Goal: Information Seeking & Learning: Check status

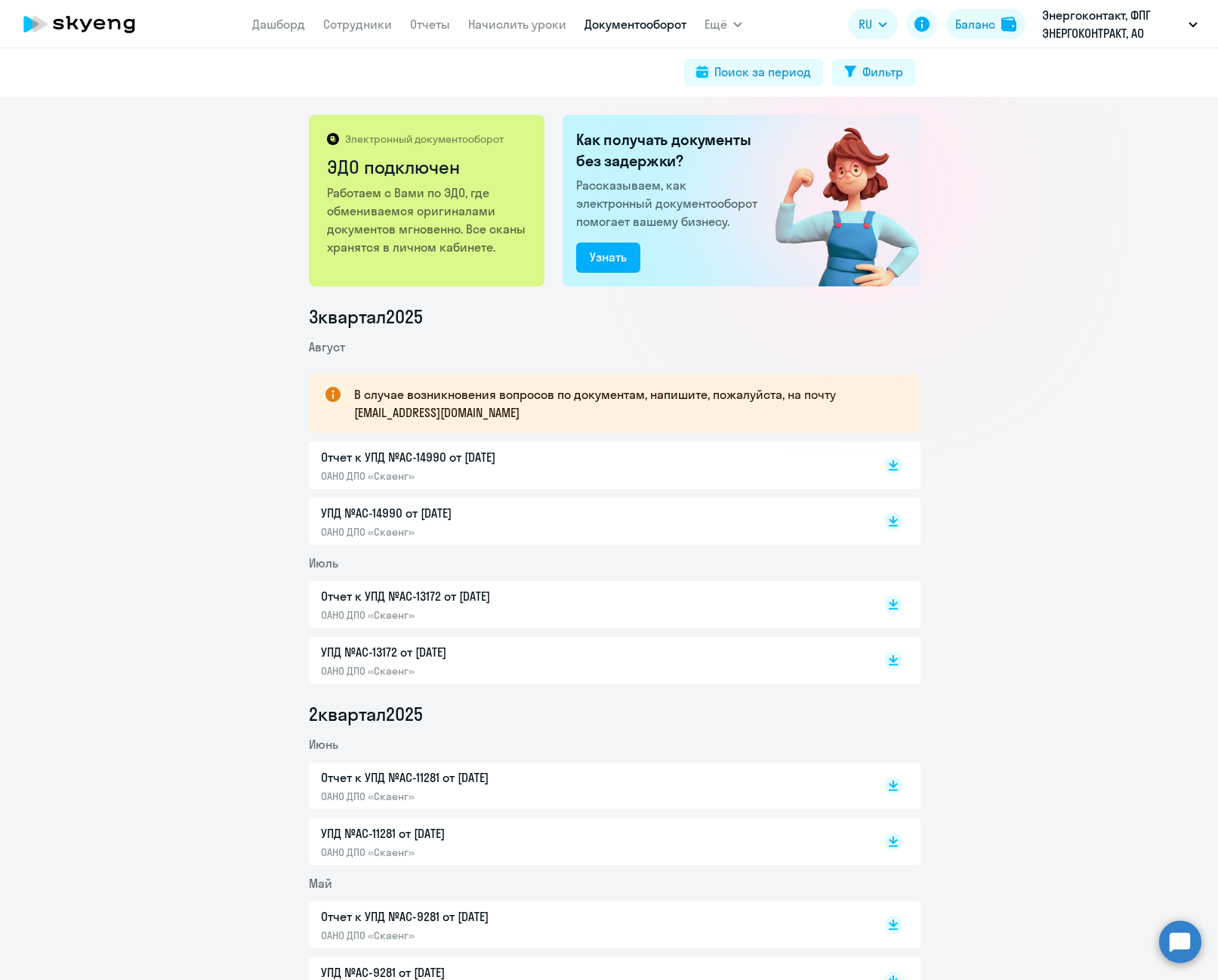
click at [544, 606] on div "Отчет к УПД №AC-13172 от [DATE] ОАНО ДПО «Скаенг»" at bounding box center [480, 604] width 318 height 35
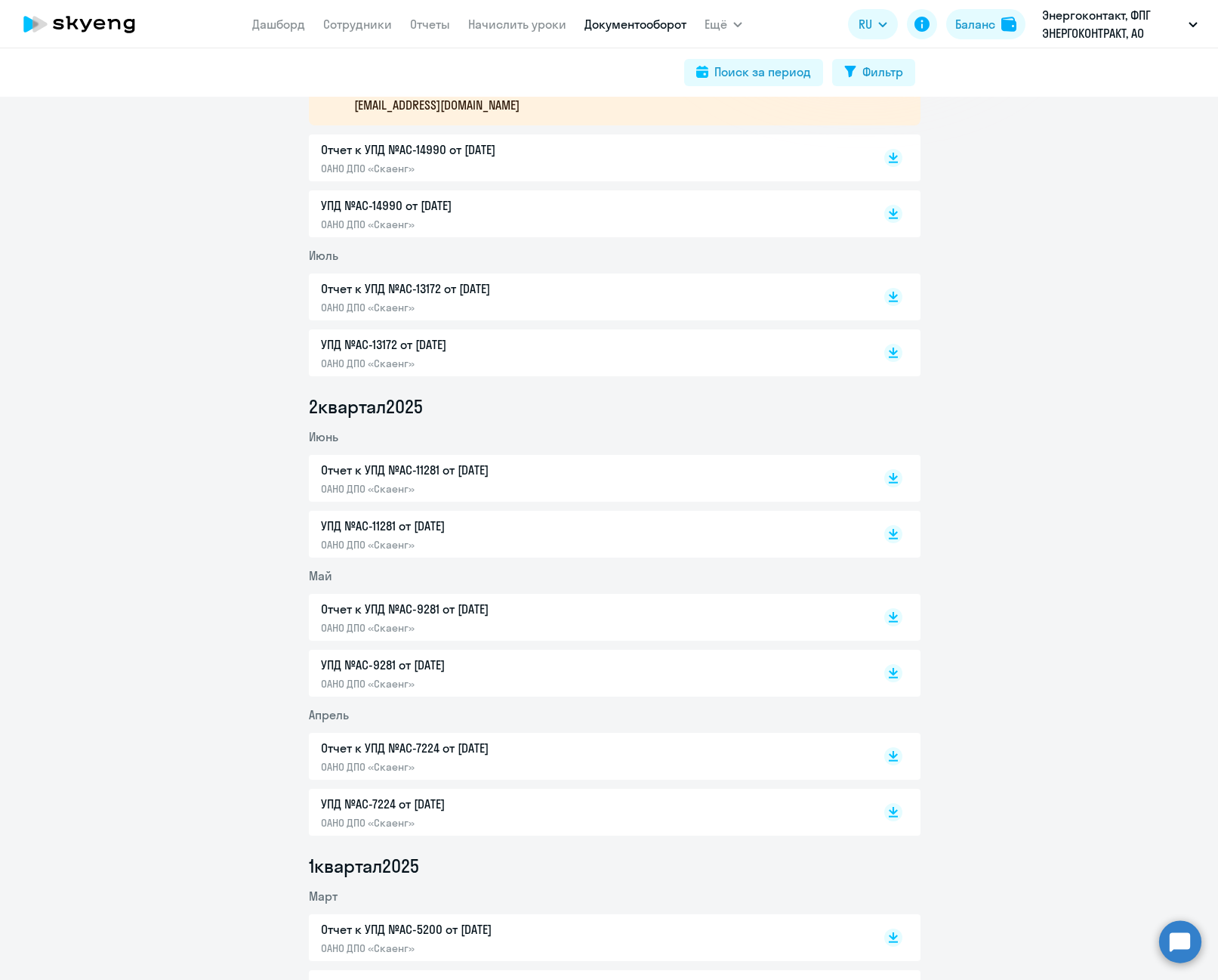
scroll to position [302, 0]
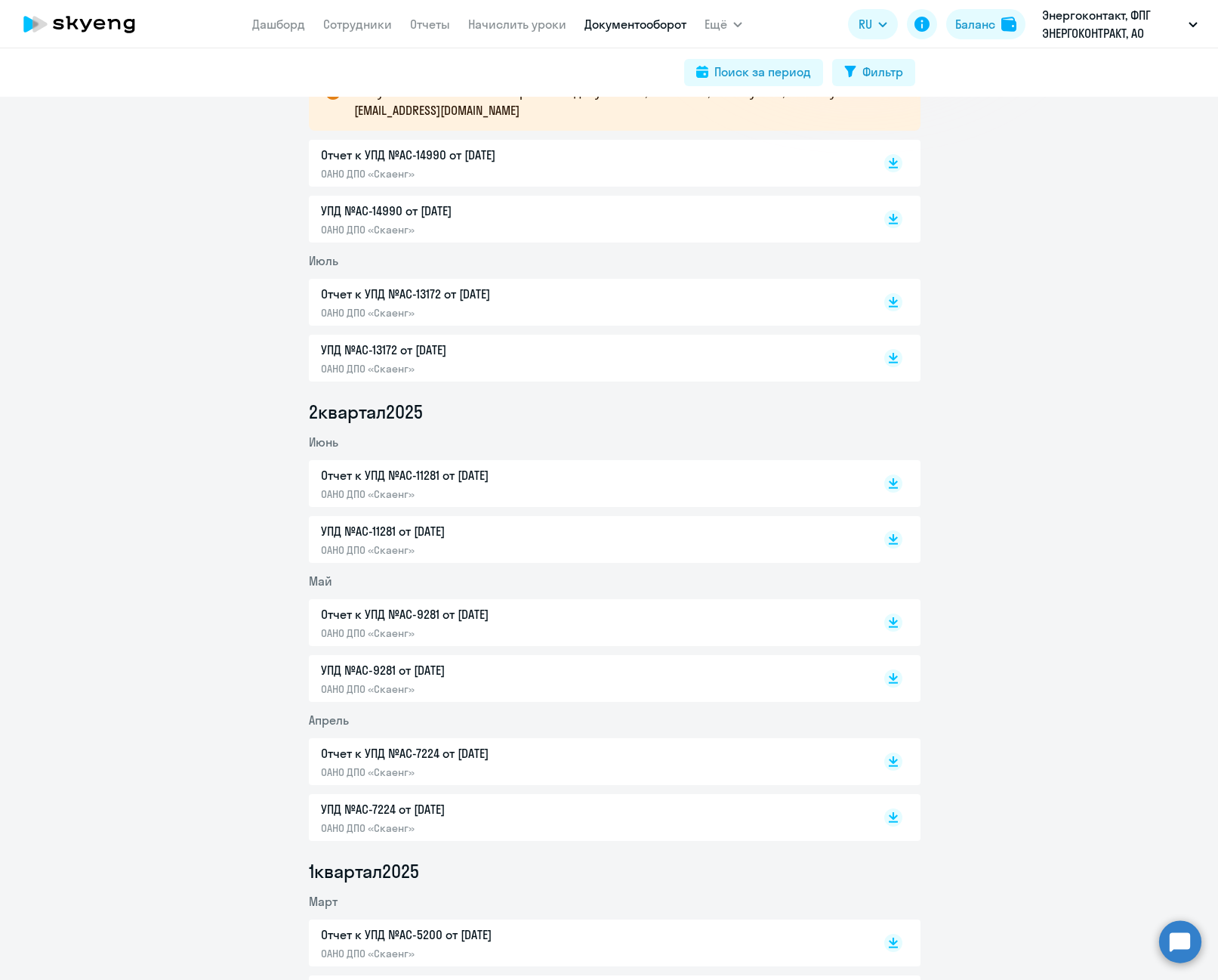
click at [413, 620] on p "Отчет к УПД №AC-9281 от [DATE]" at bounding box center [480, 613] width 318 height 18
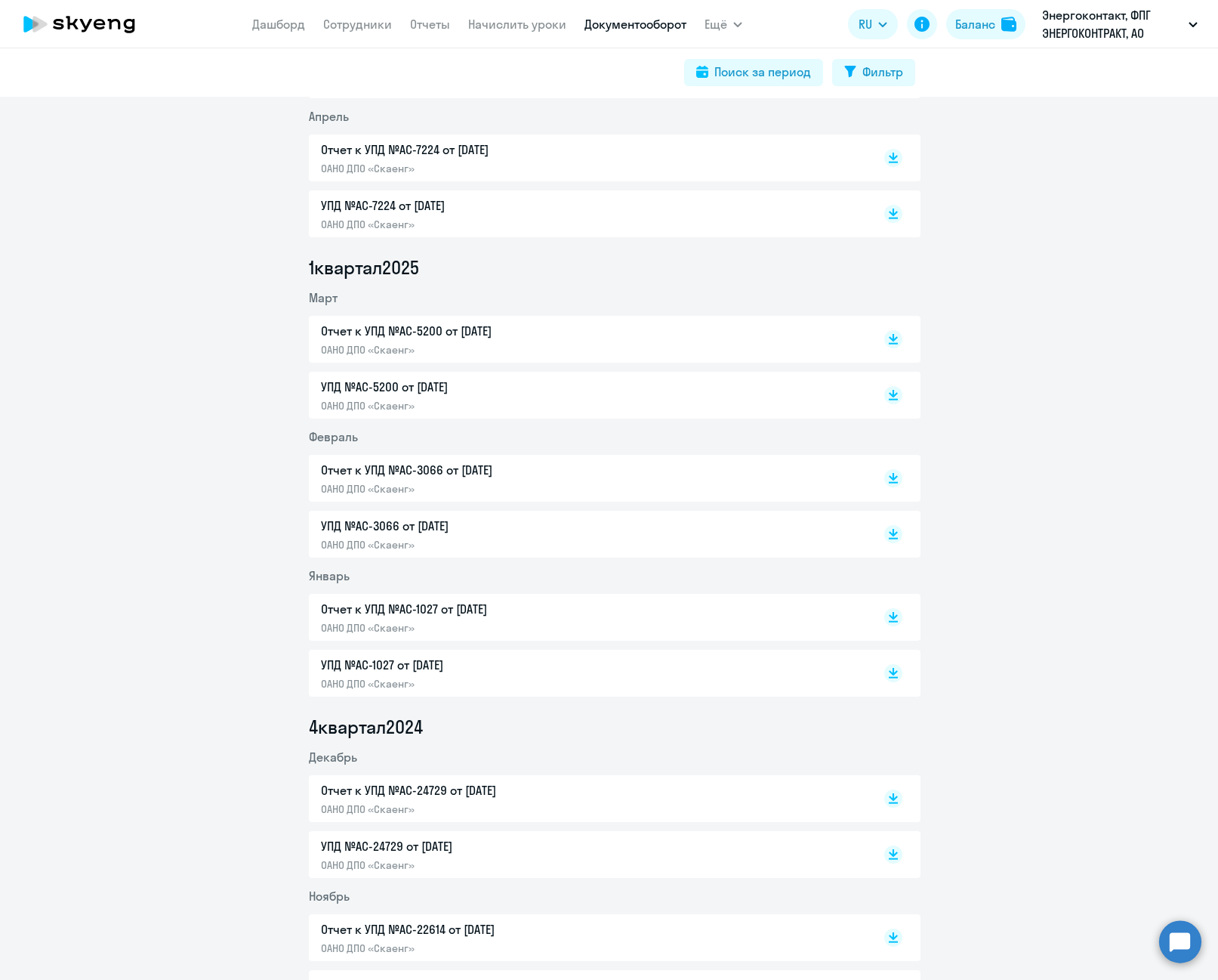
scroll to position [906, 0]
click at [494, 623] on p "ОАНО ДПО «Скаенг»" at bounding box center [480, 626] width 318 height 13
click at [416, 469] on p "Отчет к УПД №AC-3066 от [DATE]" at bounding box center [480, 468] width 318 height 18
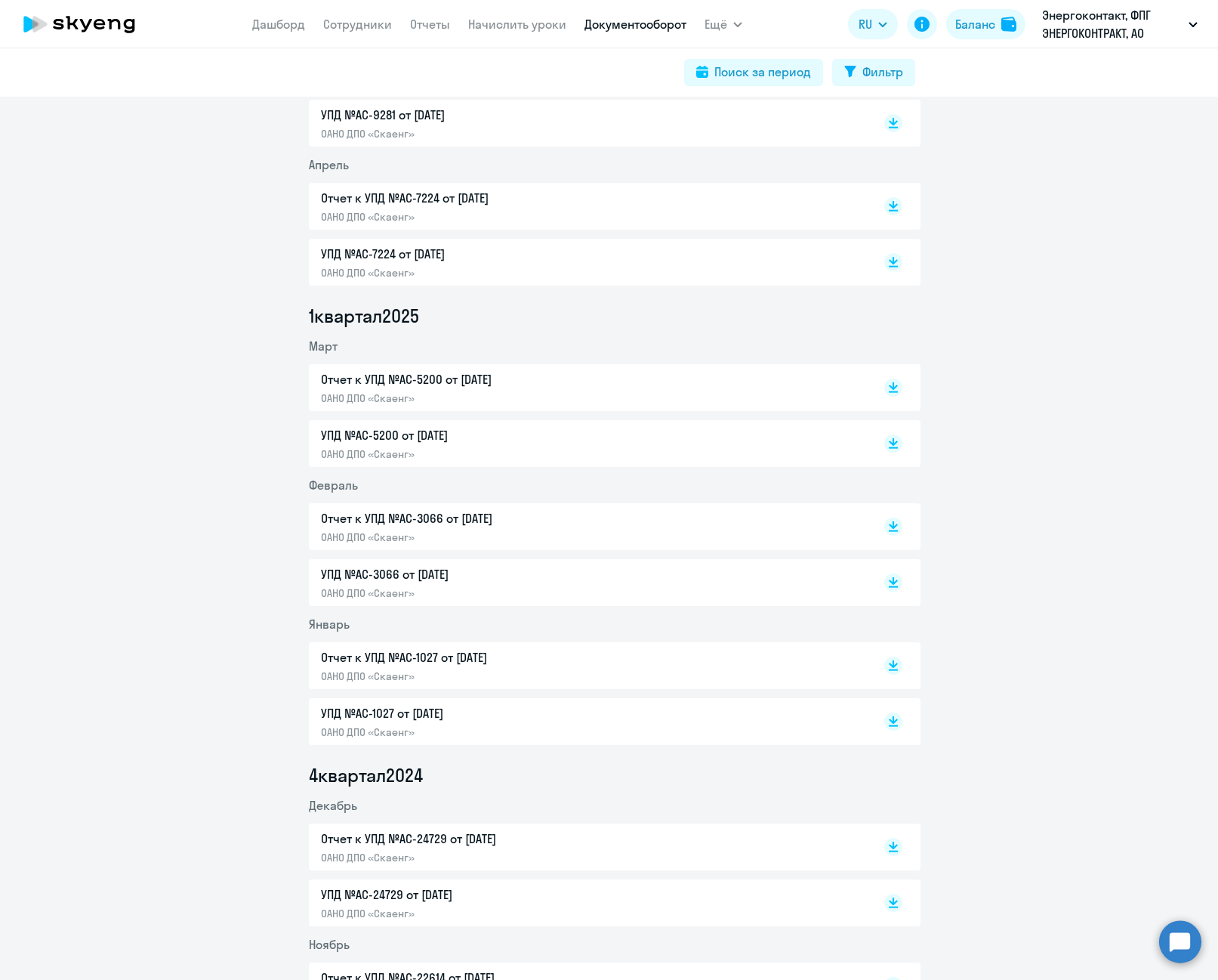
scroll to position [831, 0]
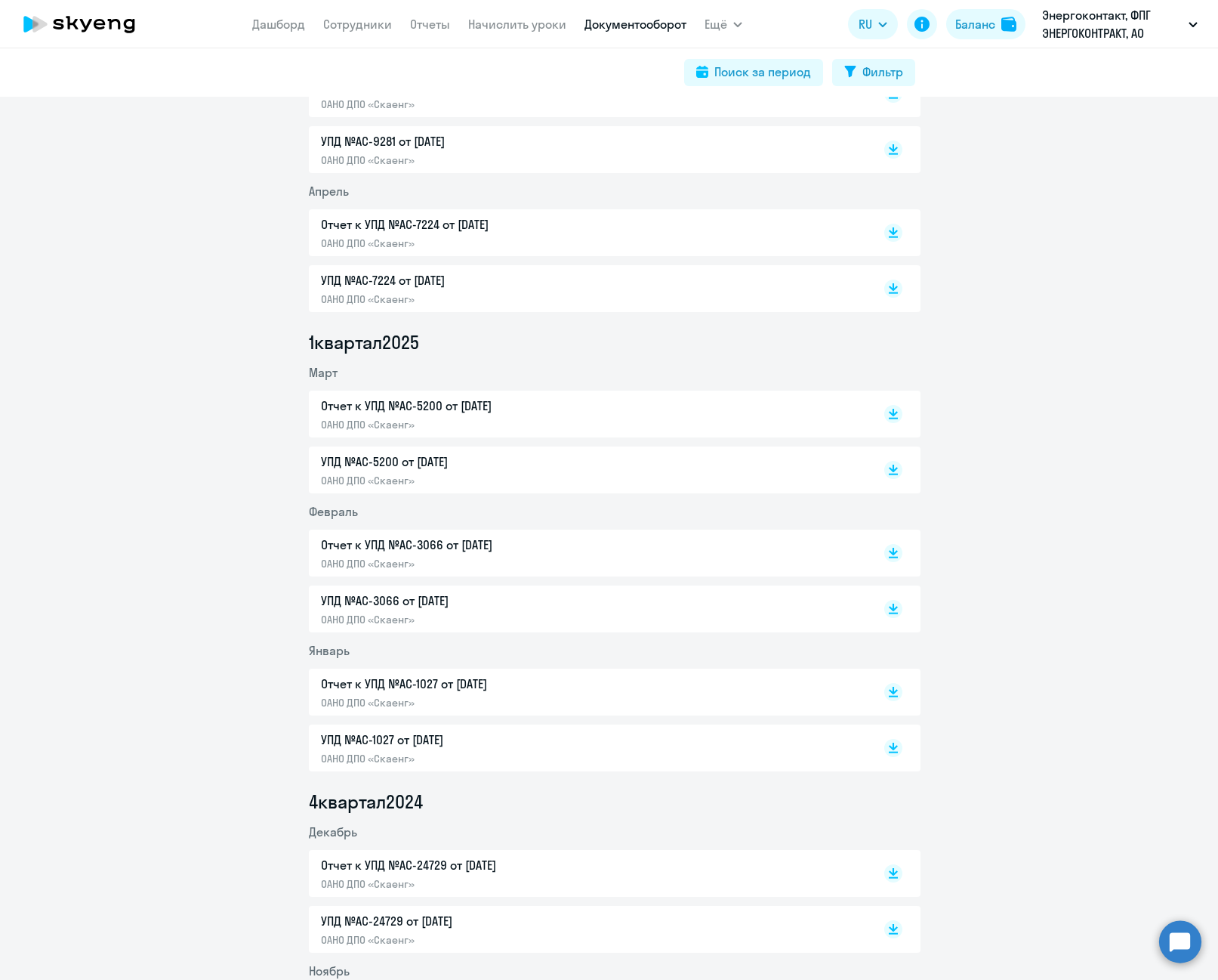
click at [459, 412] on p "Отчет к УПД №AC-5200 от [DATE]" at bounding box center [480, 405] width 318 height 18
click at [452, 540] on p "Отчет к УПД №AC-3066 от [DATE]" at bounding box center [480, 544] width 318 height 18
click at [382, 700] on p "ОАНО ДПО «Скаенг»" at bounding box center [480, 702] width 318 height 13
click at [382, 424] on p "ОАНО ДПО «Скаенг»" at bounding box center [480, 425] width 318 height 13
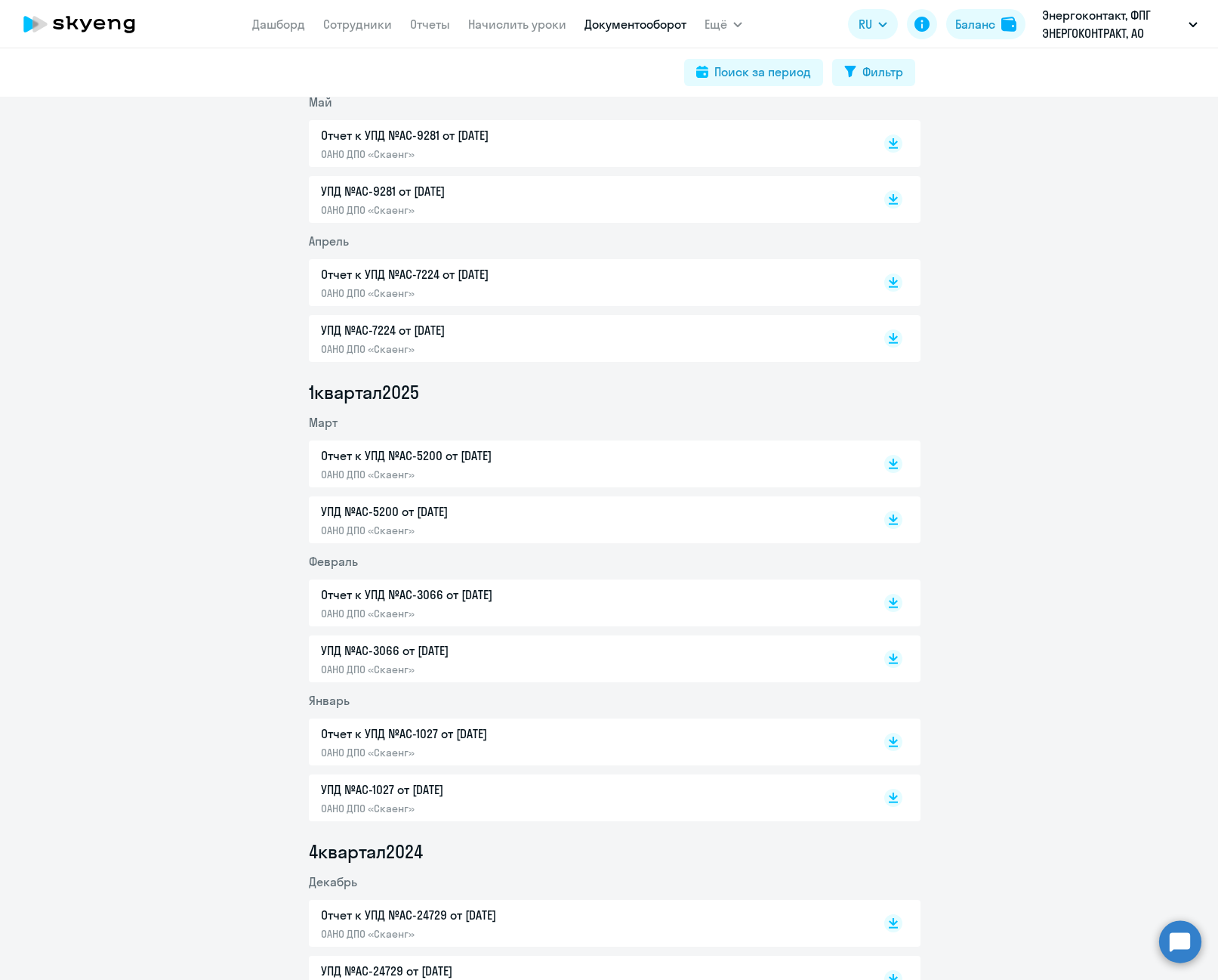
scroll to position [755, 0]
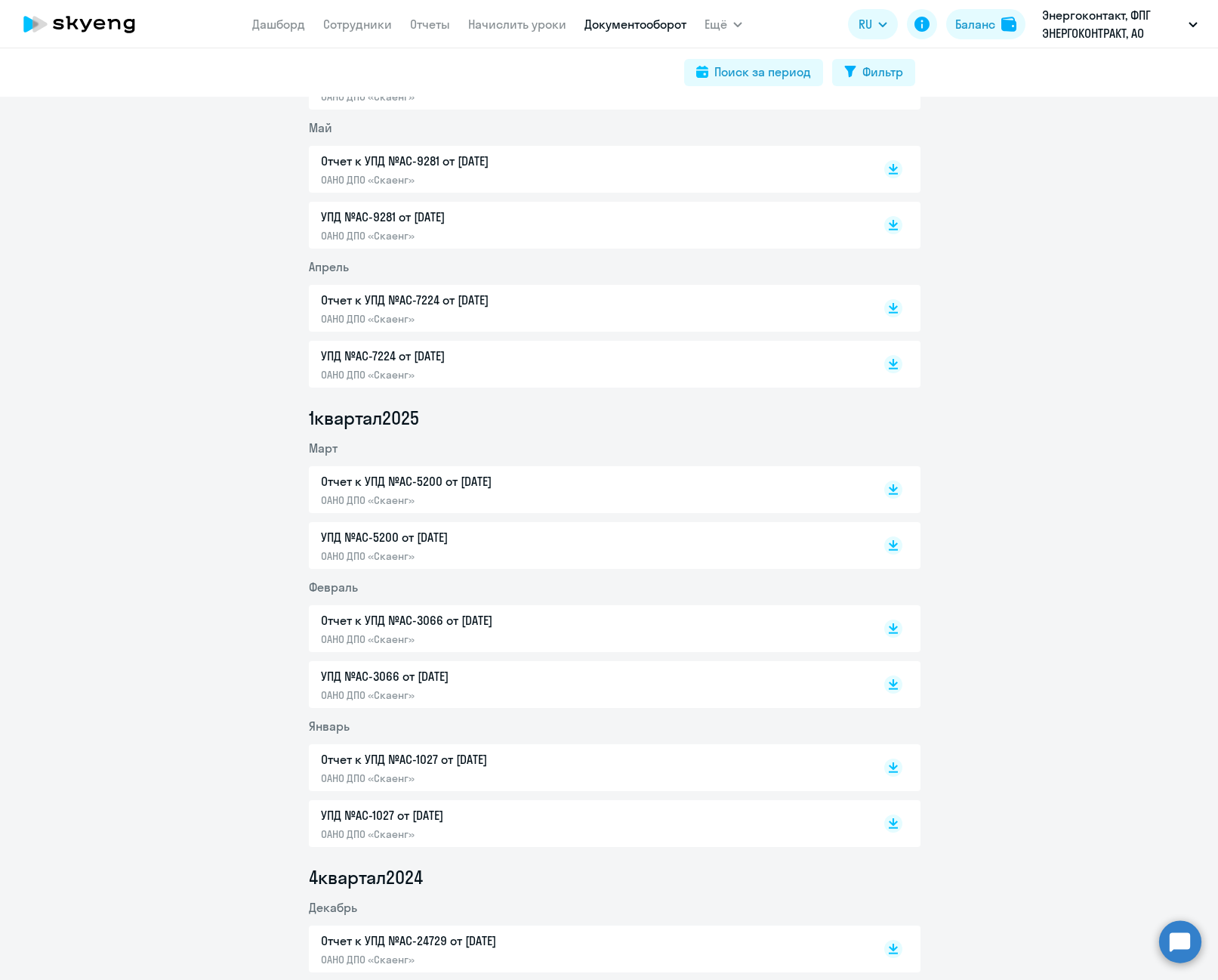
click at [439, 493] on div "Отчет к УПД №AC-5200 от [DATE] ОАНО ДПО «Скаенг»" at bounding box center [480, 489] width 318 height 35
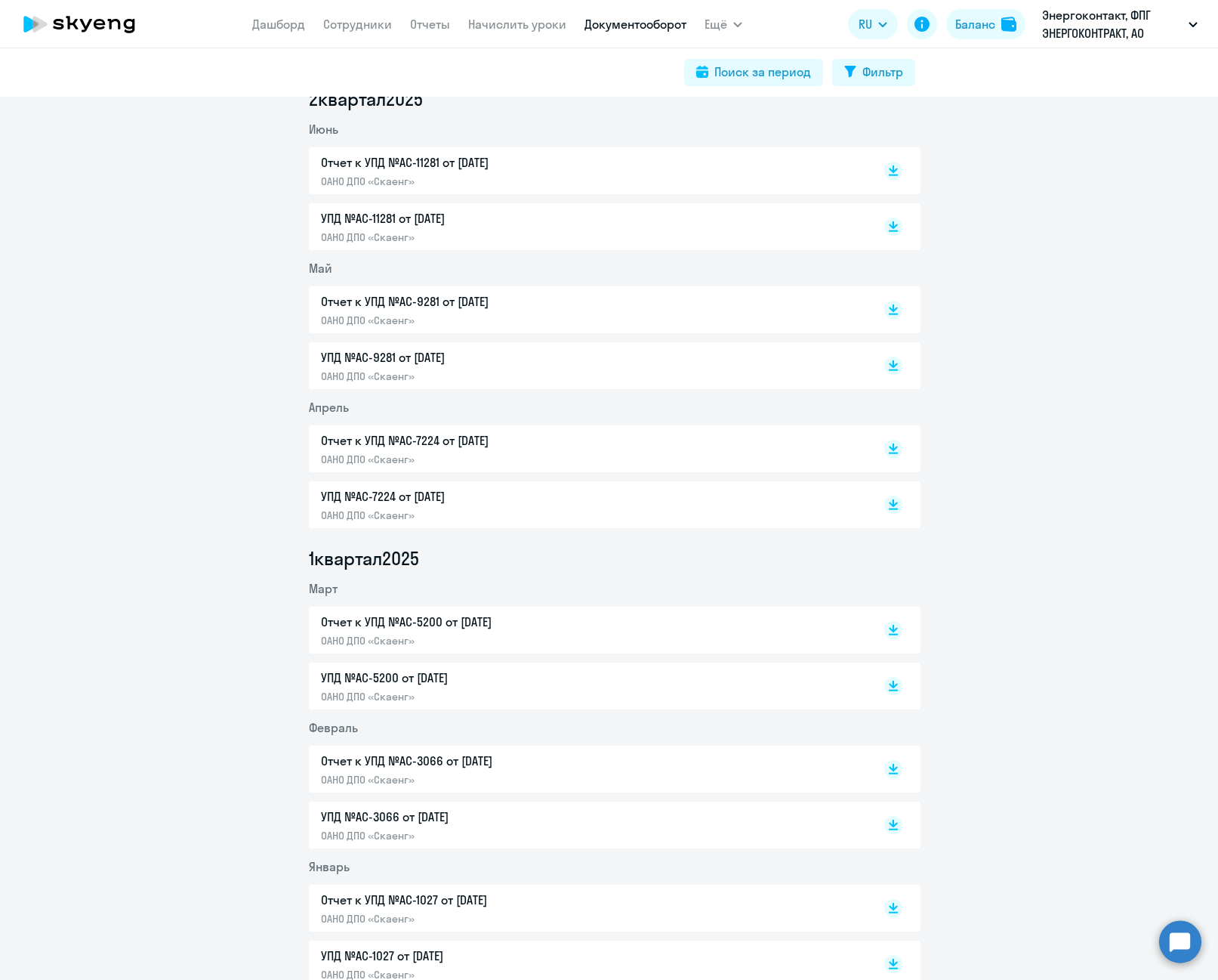
scroll to position [604, 0]
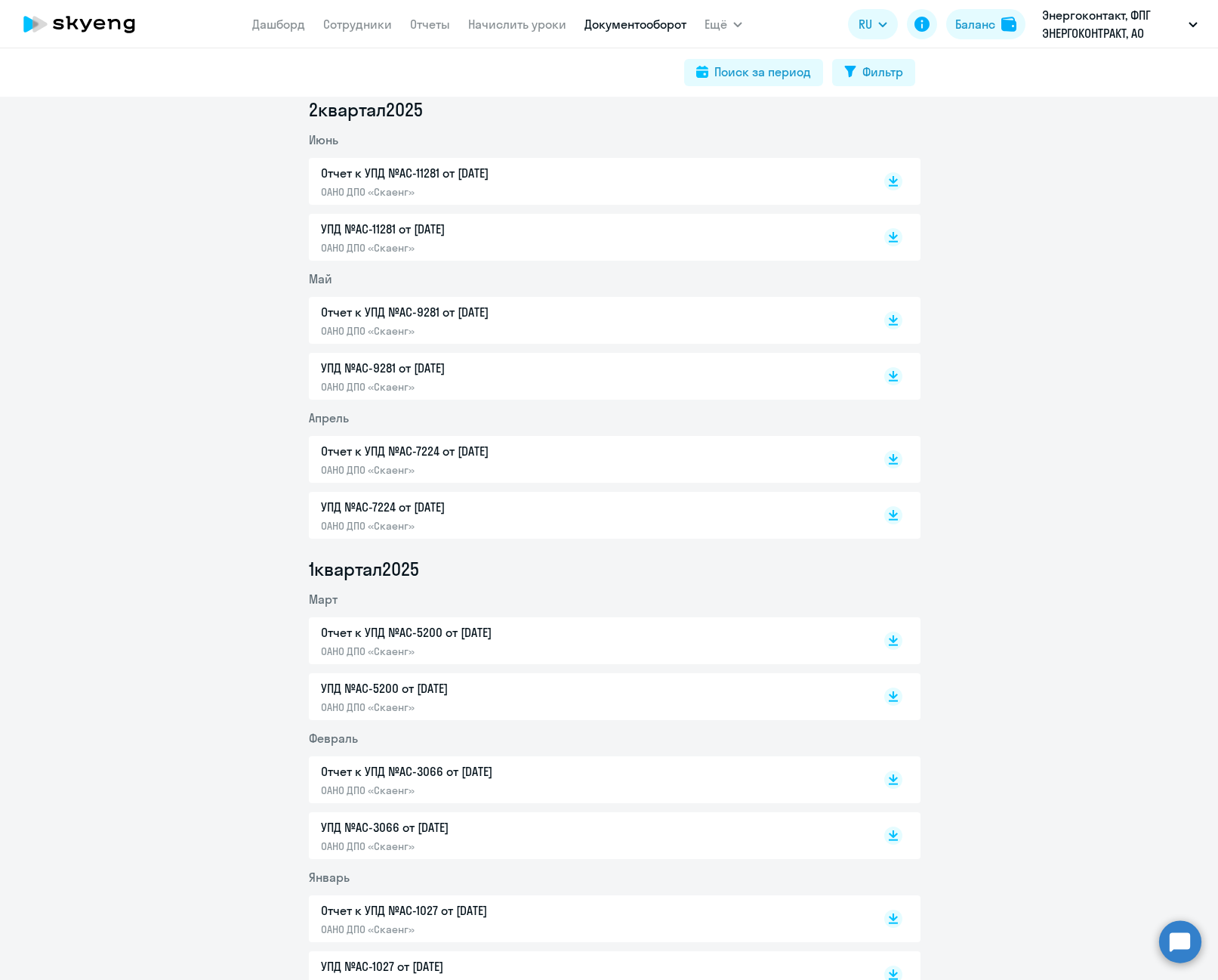
click at [474, 452] on p "Отчет к УПД №AC-7224 от [DATE]" at bounding box center [480, 450] width 318 height 18
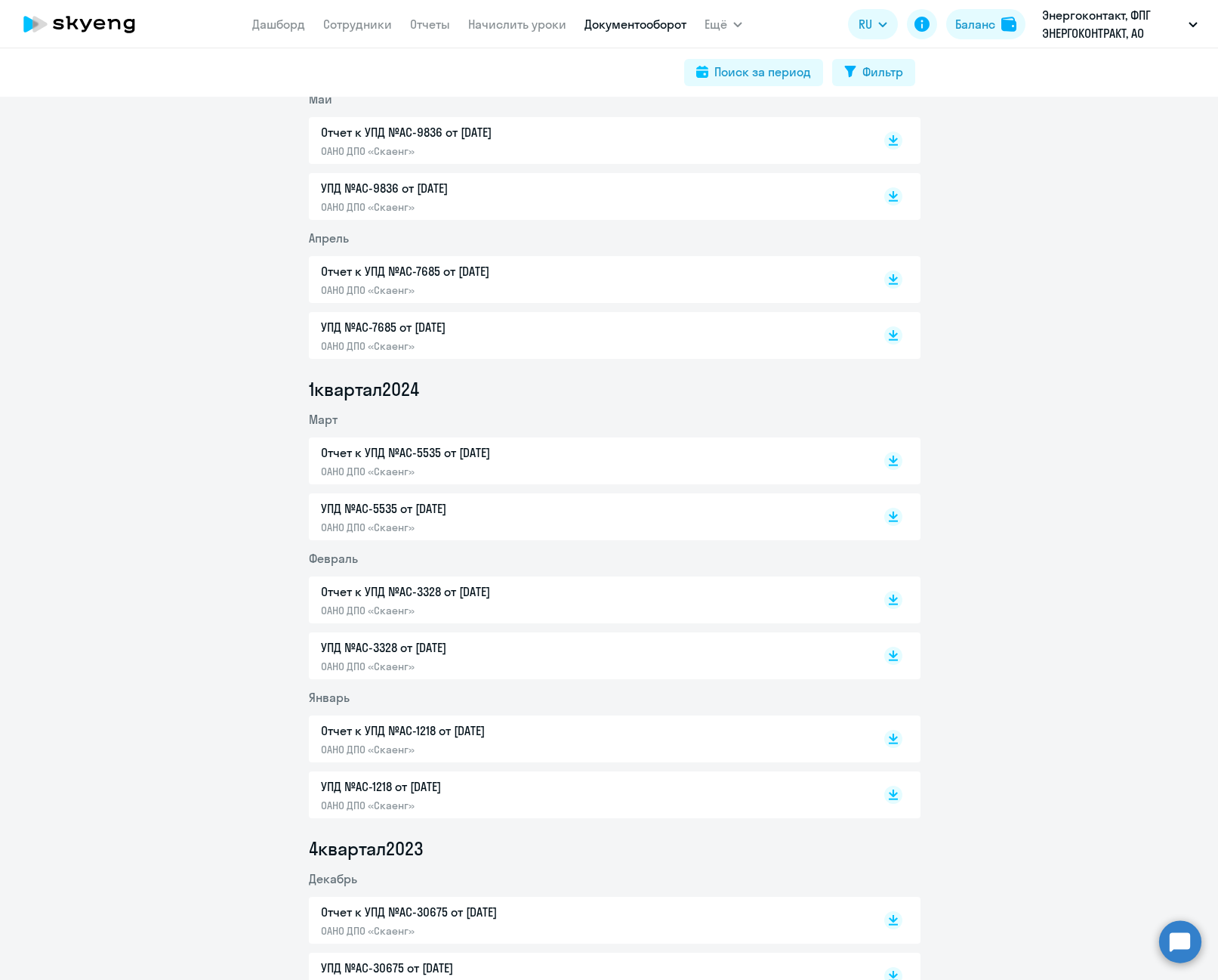
scroll to position [2719, 0]
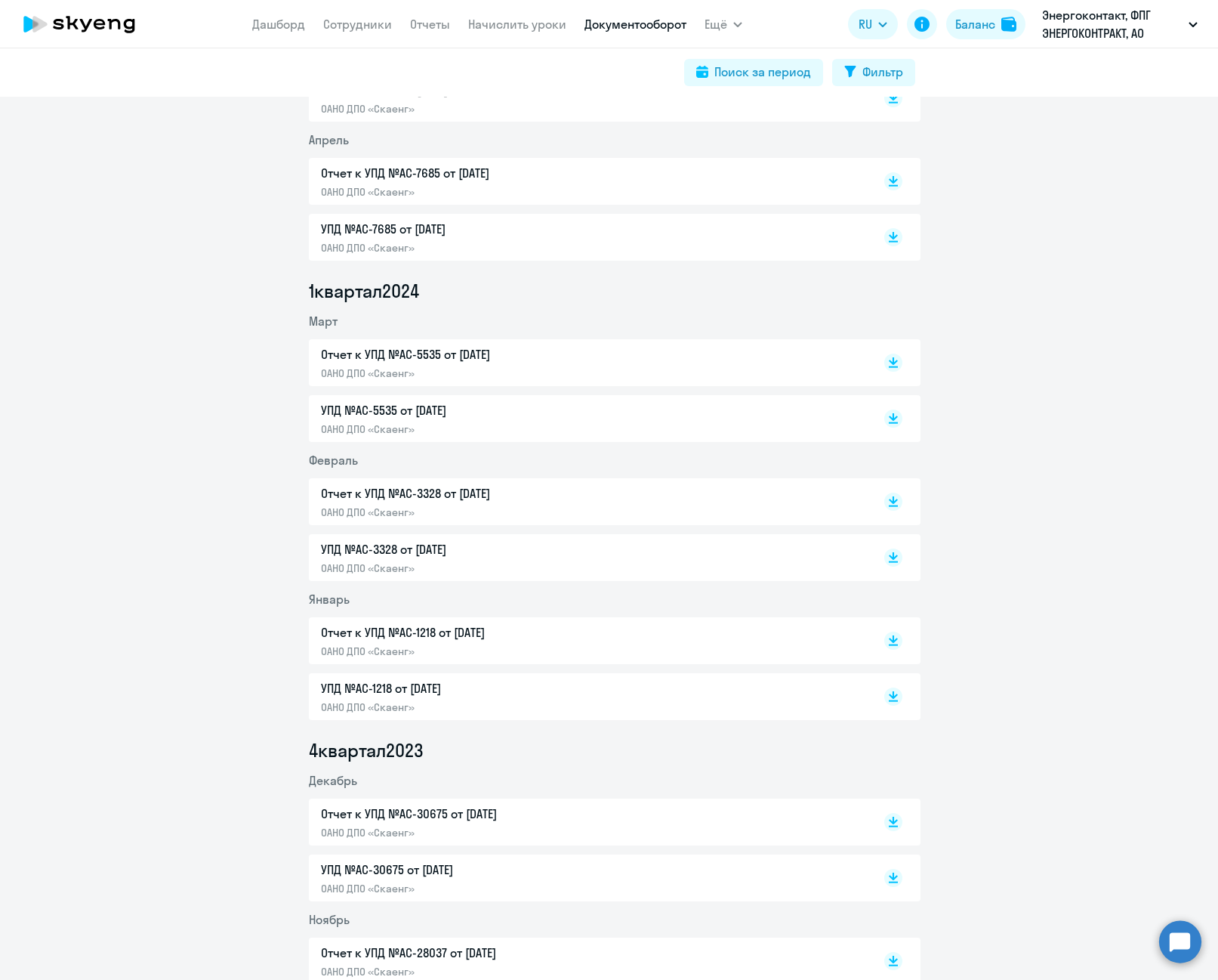
drag, startPoint x: 499, startPoint y: 616, endPoint x: 501, endPoint y: 625, distance: 9.2
click at [507, 634] on p "Отчет к УПД №AC-1218 от [DATE]" at bounding box center [480, 631] width 318 height 18
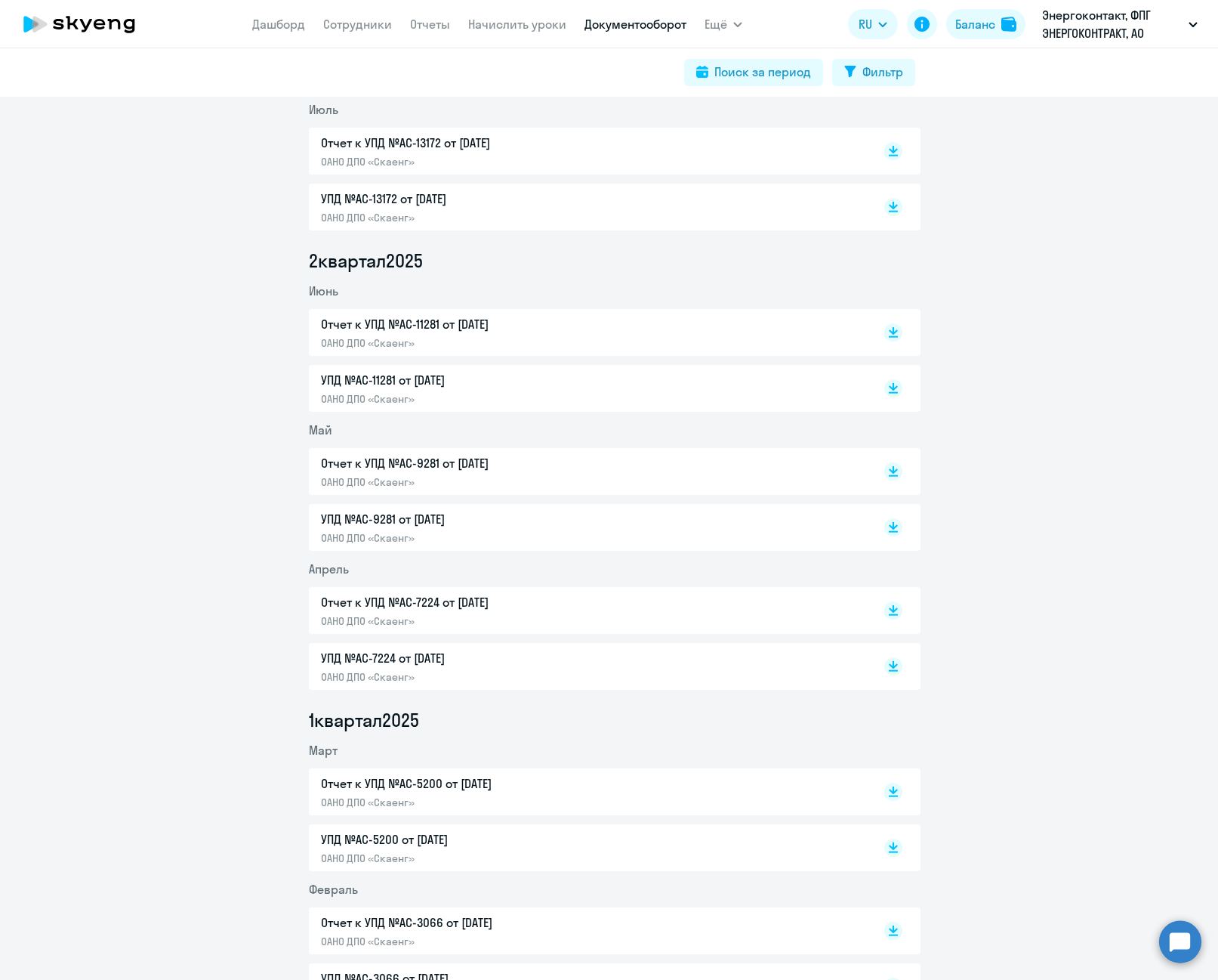
scroll to position [0, 0]
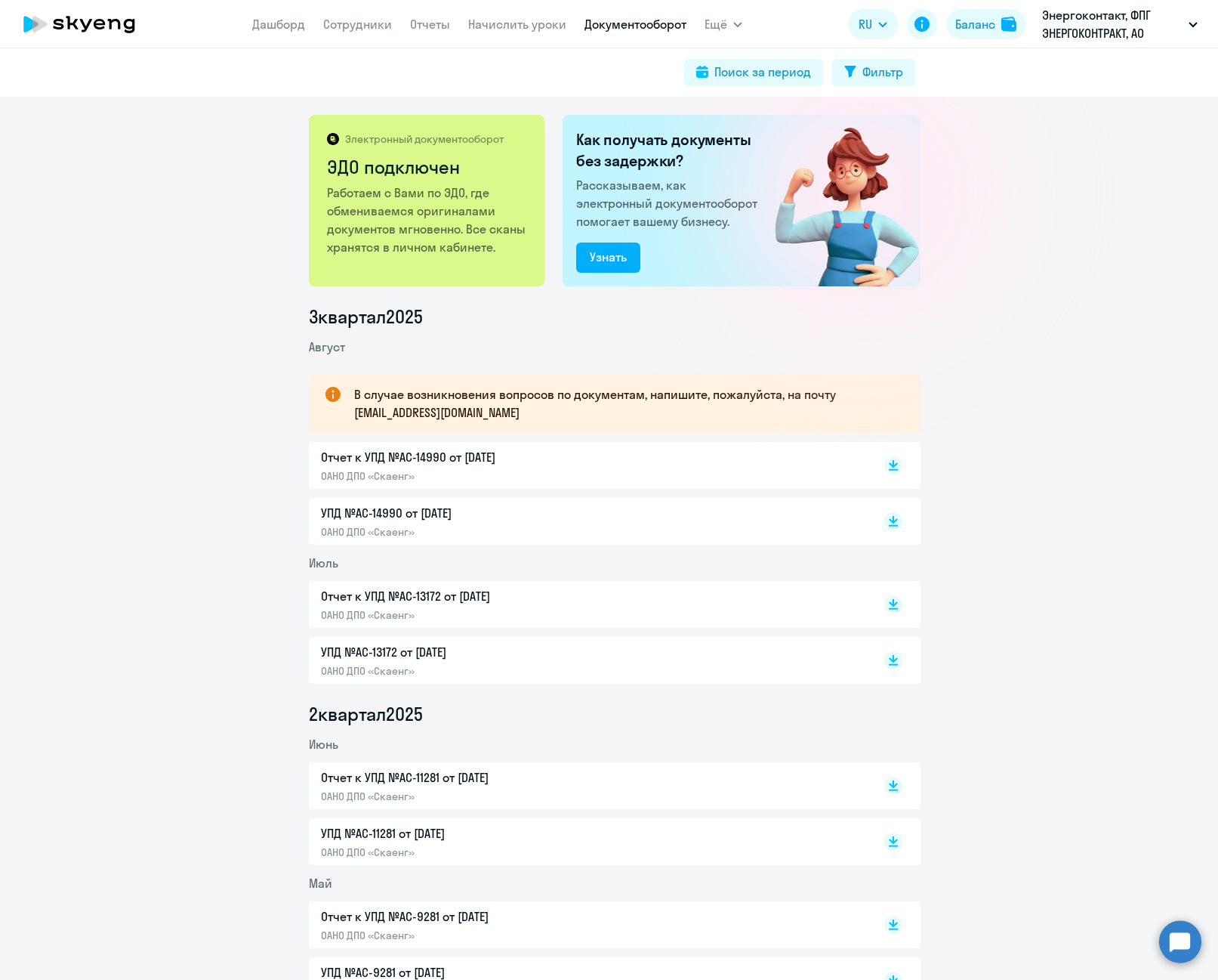
click at [441, 462] on p "Отчет к УПД №AC-14990 от [DATE]" at bounding box center [480, 457] width 318 height 18
click at [284, 25] on link "Дашборд" at bounding box center [279, 25] width 53 height 15
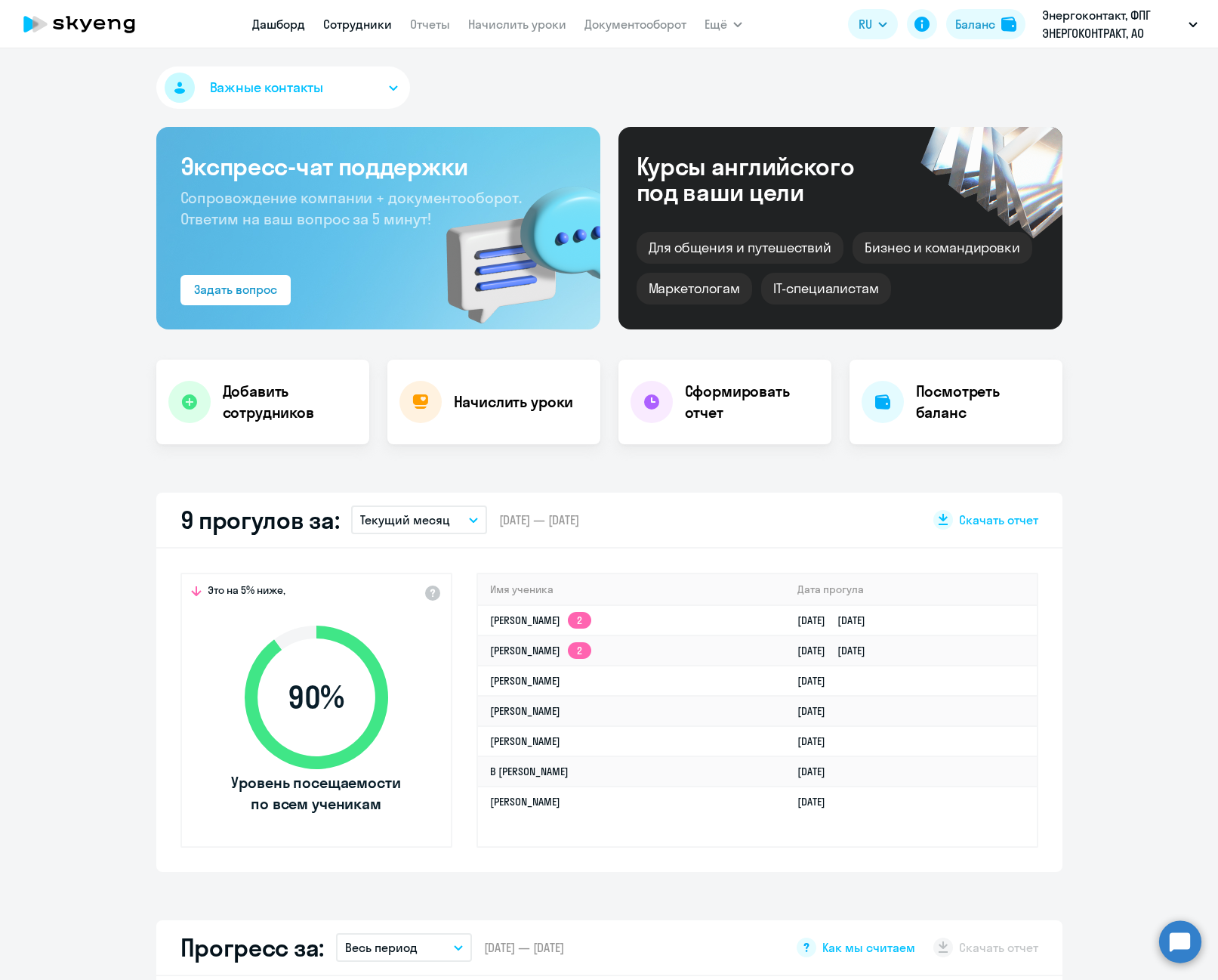
click at [346, 24] on link "Сотрудники" at bounding box center [357, 25] width 69 height 15
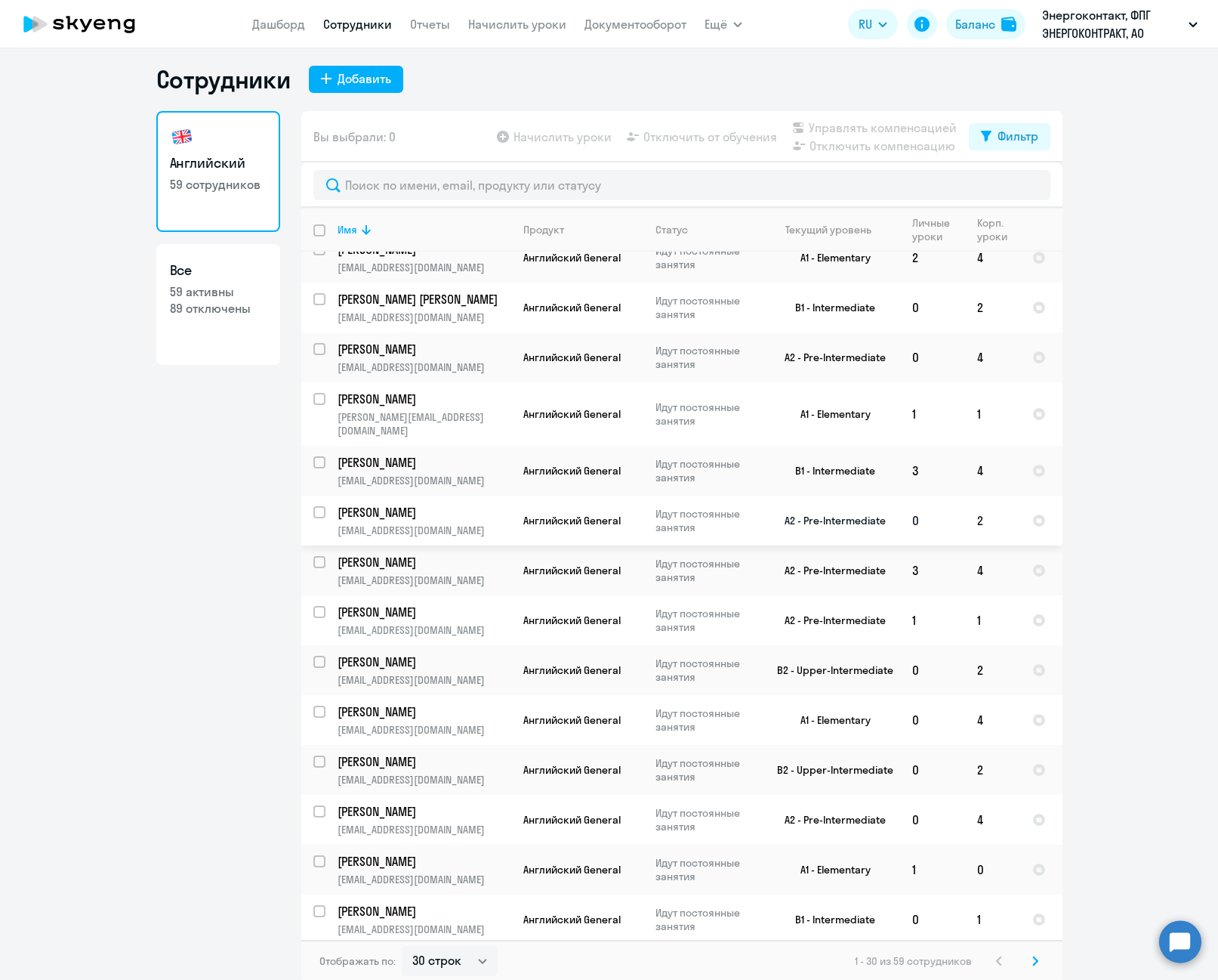
scroll to position [9, 0]
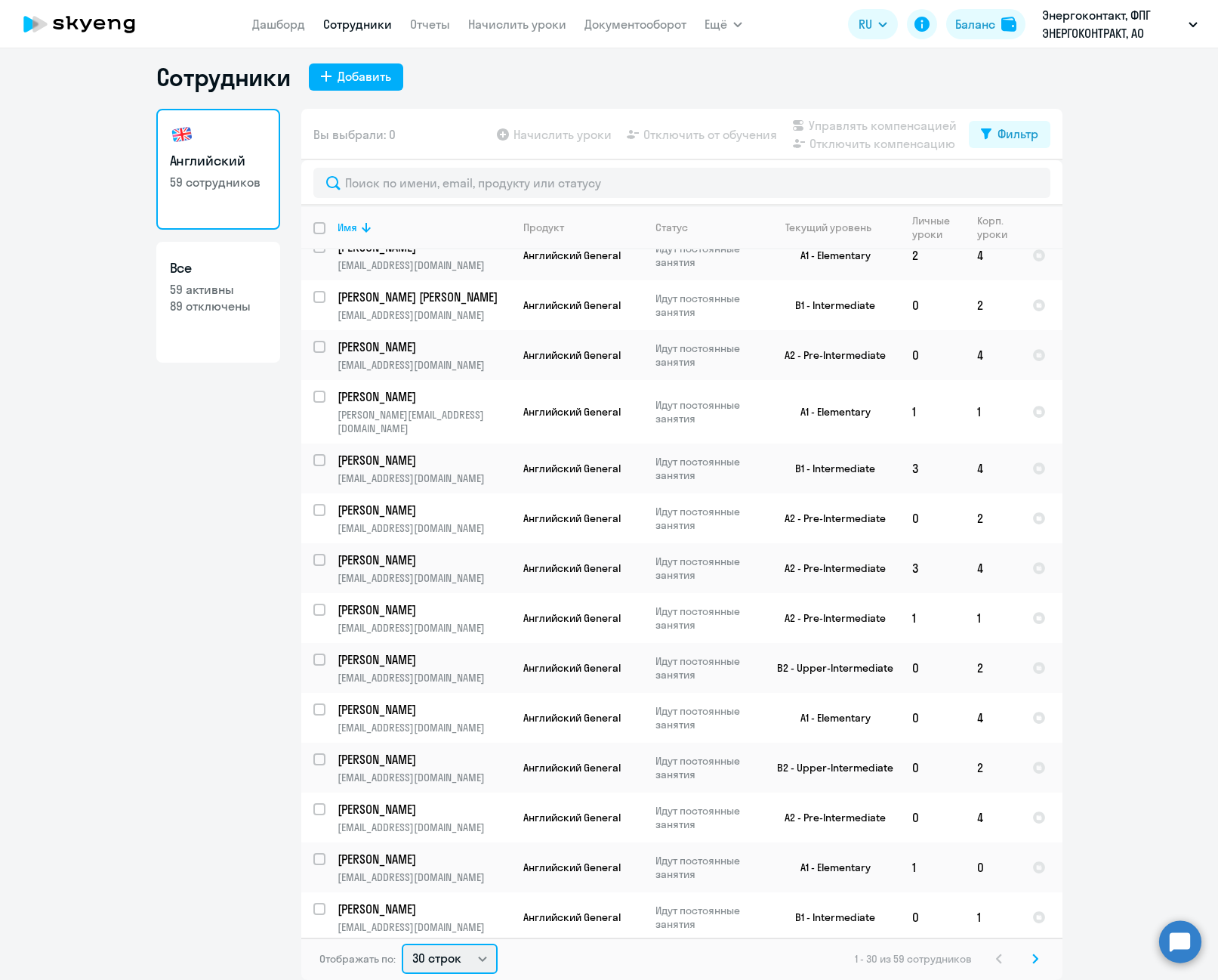
click at [451, 955] on select "30 строк 50 строк 100 строк" at bounding box center [449, 958] width 96 height 30
select select "100"
click at [402, 943] on select "30 строк 50 строк 100 строк" at bounding box center [449, 958] width 96 height 30
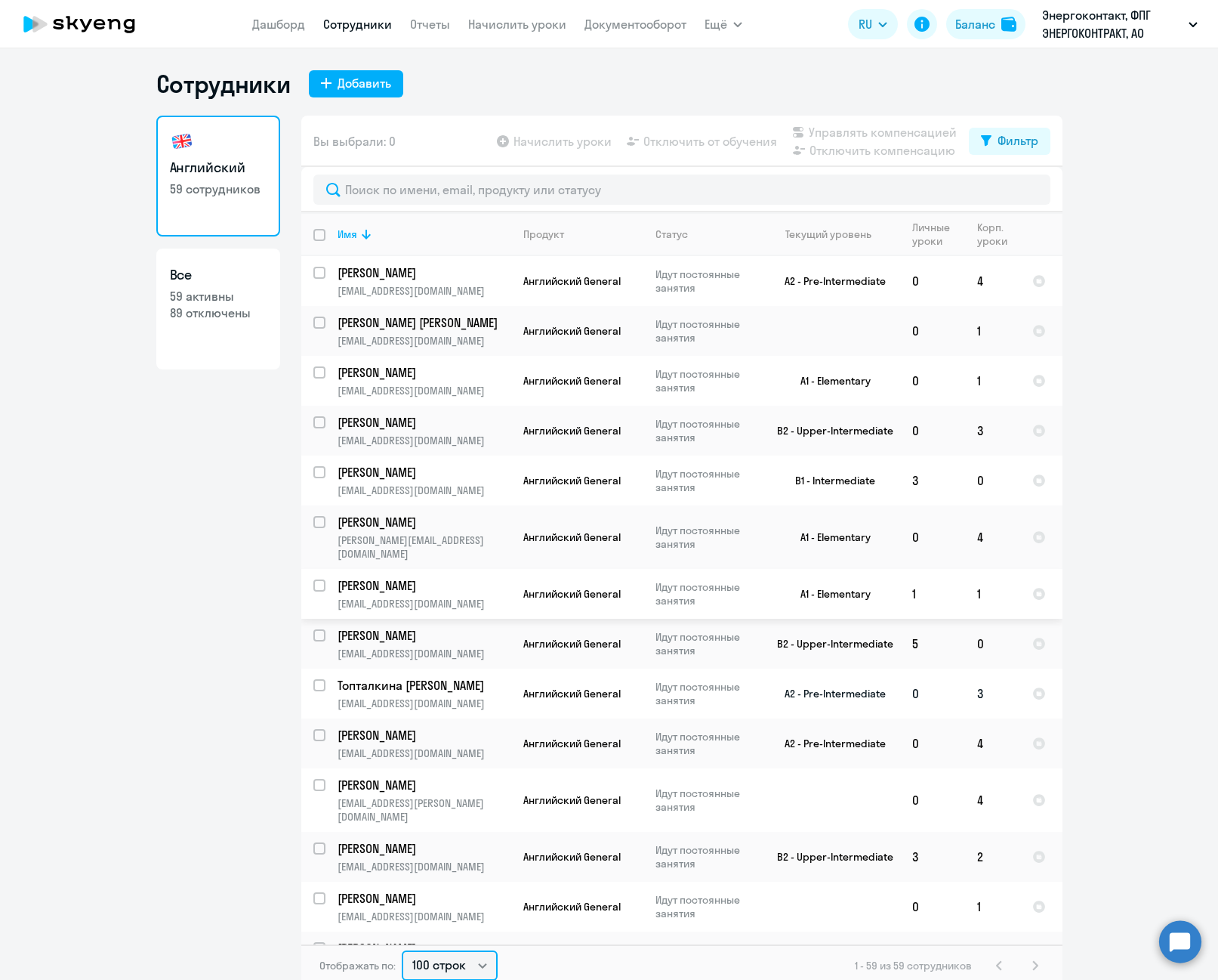
scroll to position [0, 0]
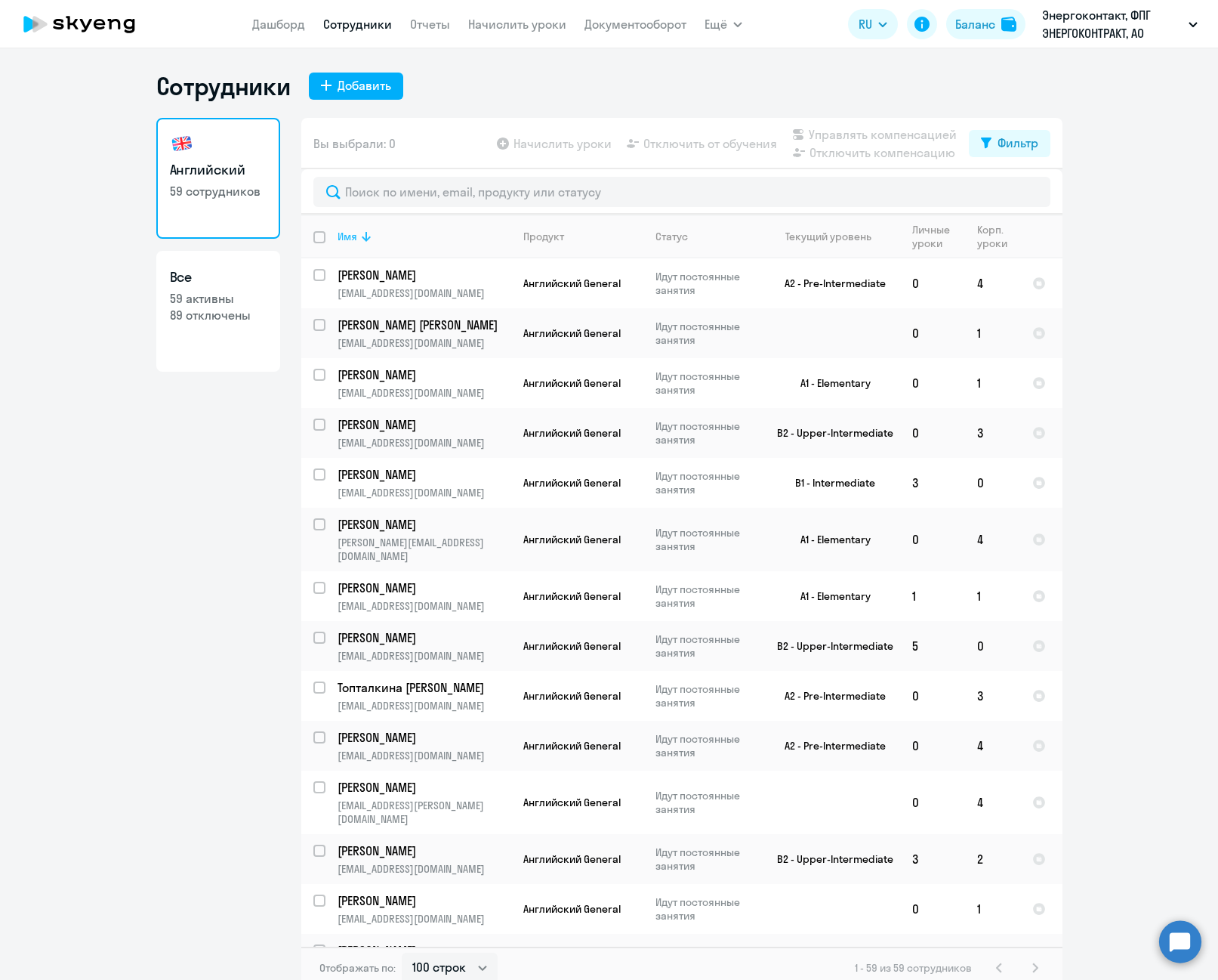
click at [357, 239] on icon at bounding box center [366, 236] width 18 height 18
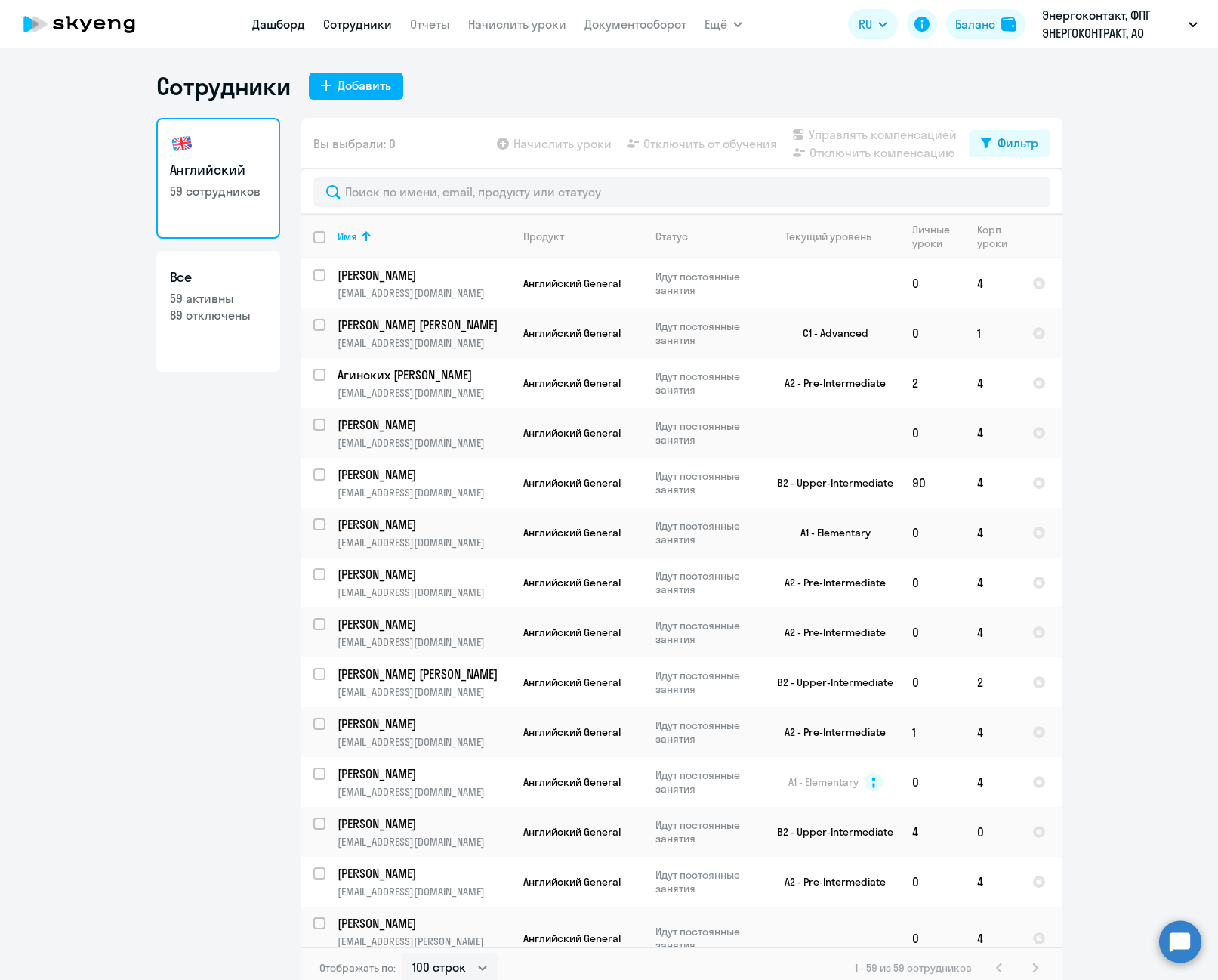
click at [272, 21] on link "Дашборд" at bounding box center [279, 25] width 53 height 15
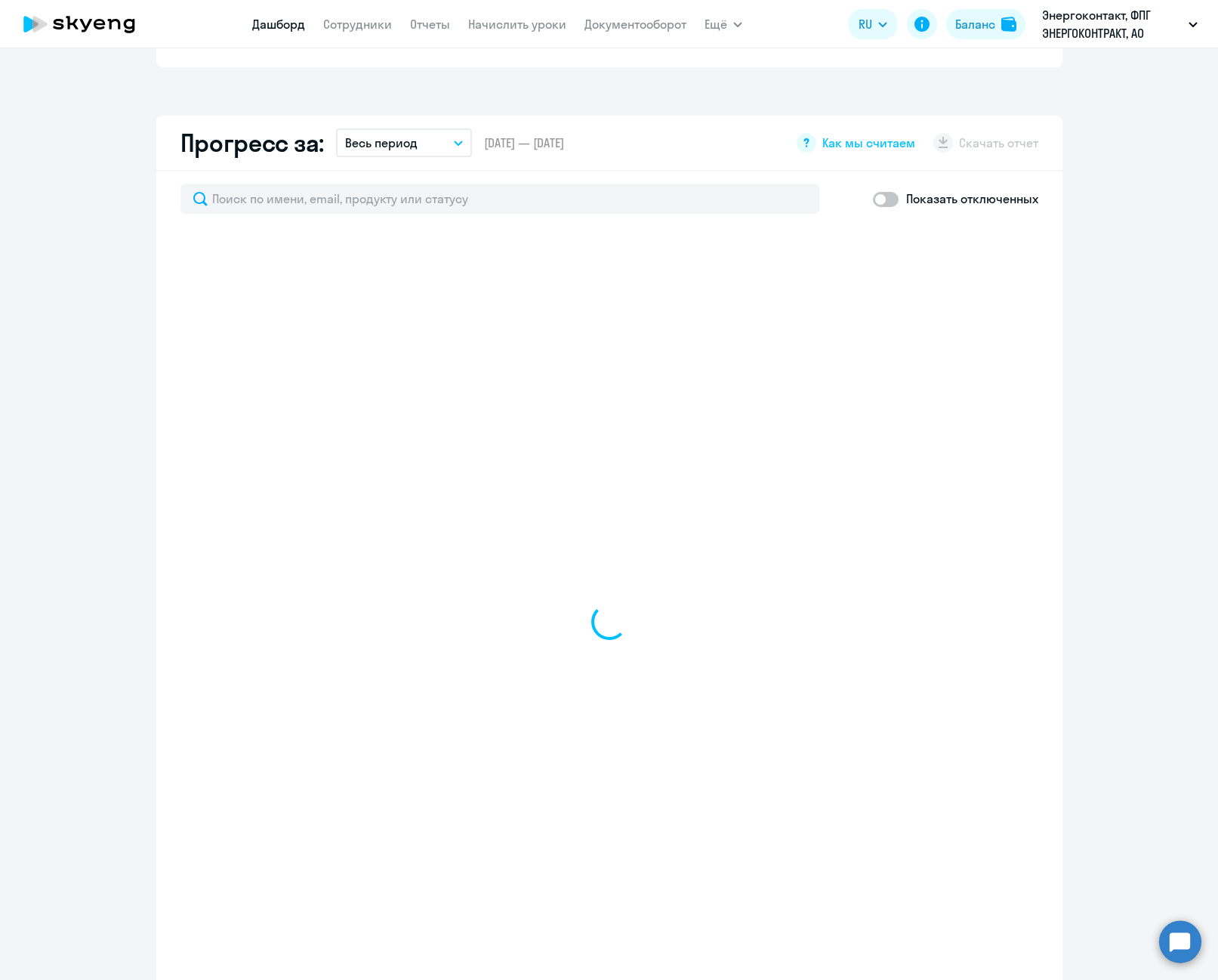
scroll to position [831, 0]
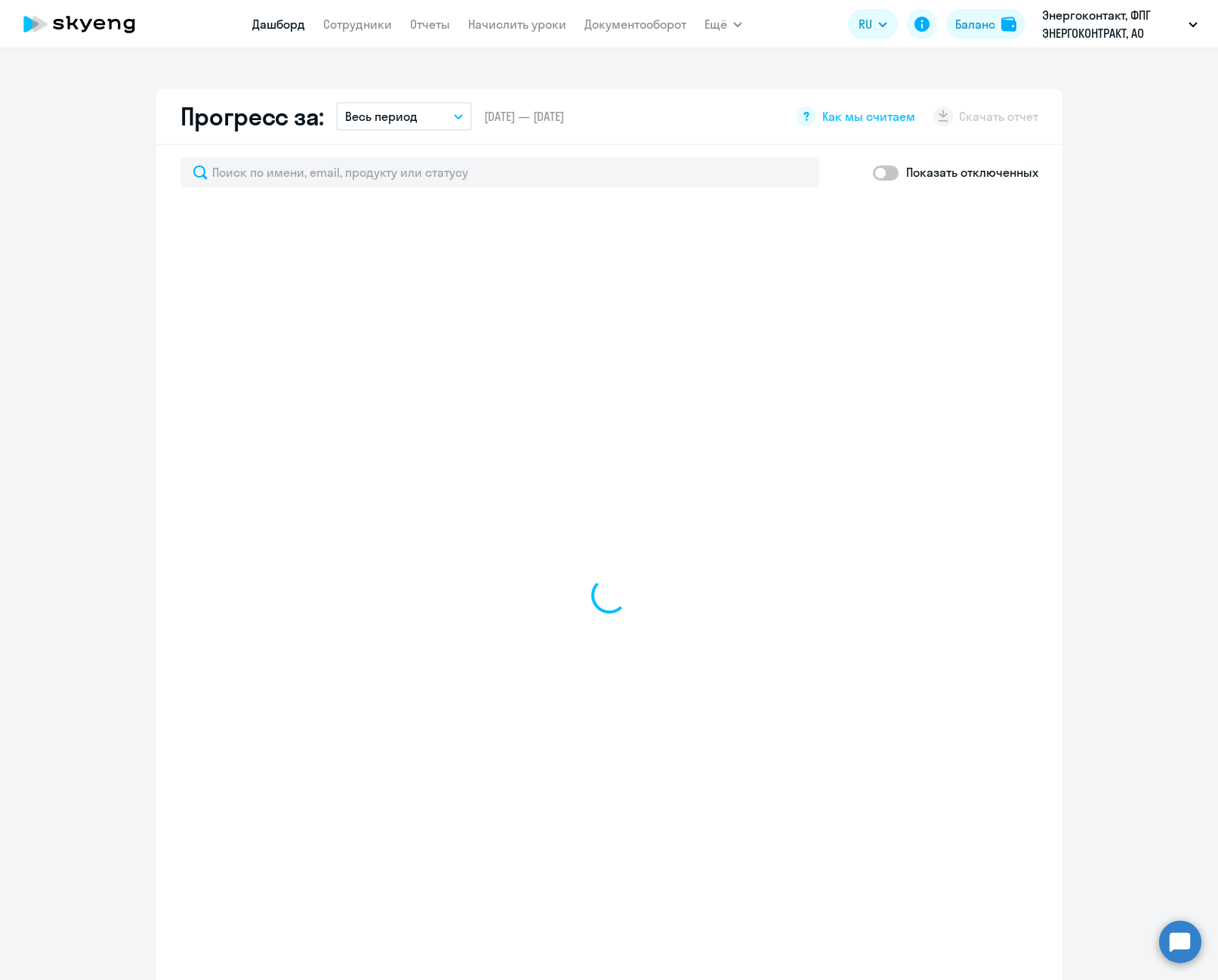
select select "30"
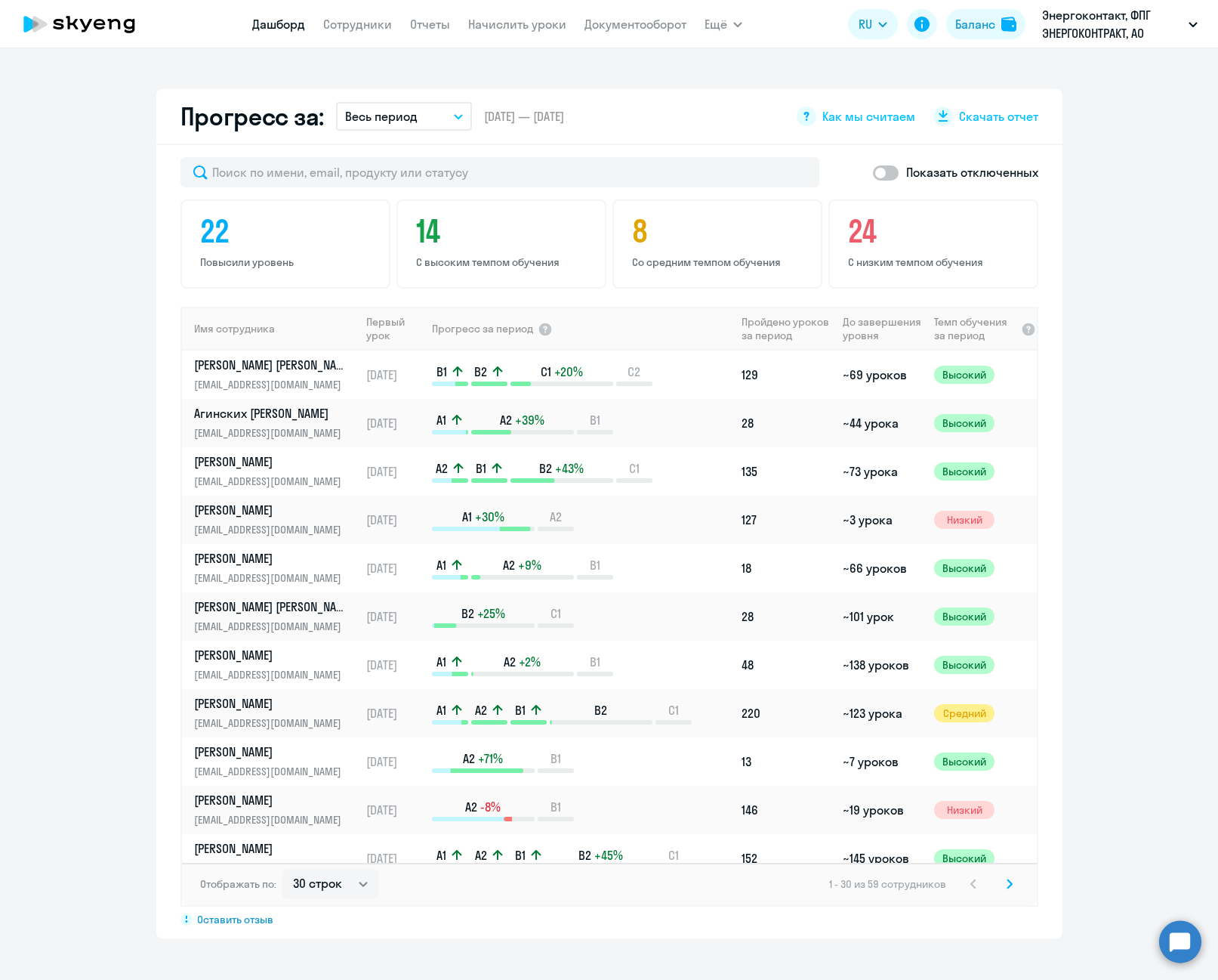
click at [381, 330] on th "Первый урок" at bounding box center [395, 329] width 70 height 44
click at [454, 115] on icon "button" at bounding box center [459, 117] width 9 height 6
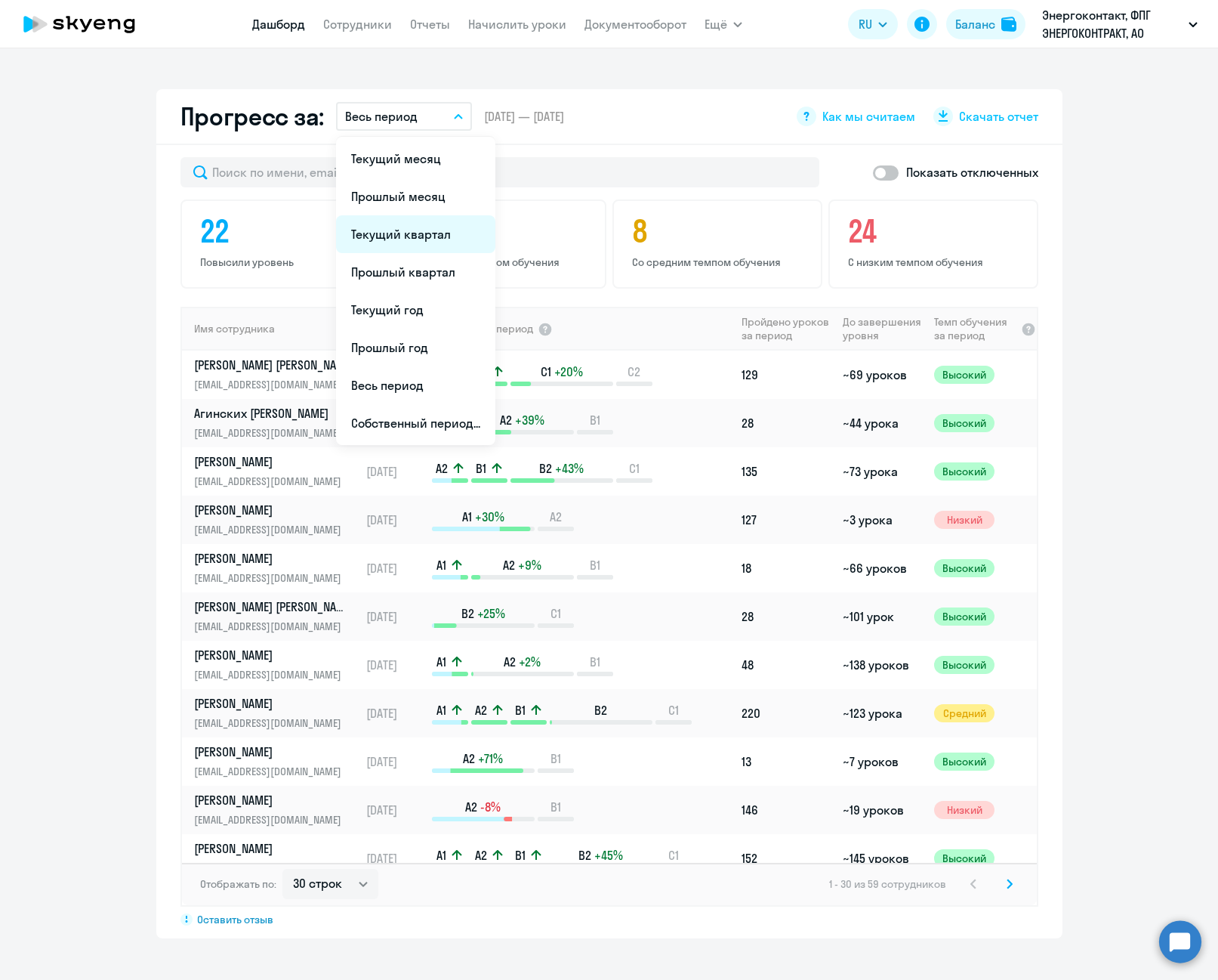
click at [414, 242] on li "Текущий квартал" at bounding box center [416, 234] width 159 height 38
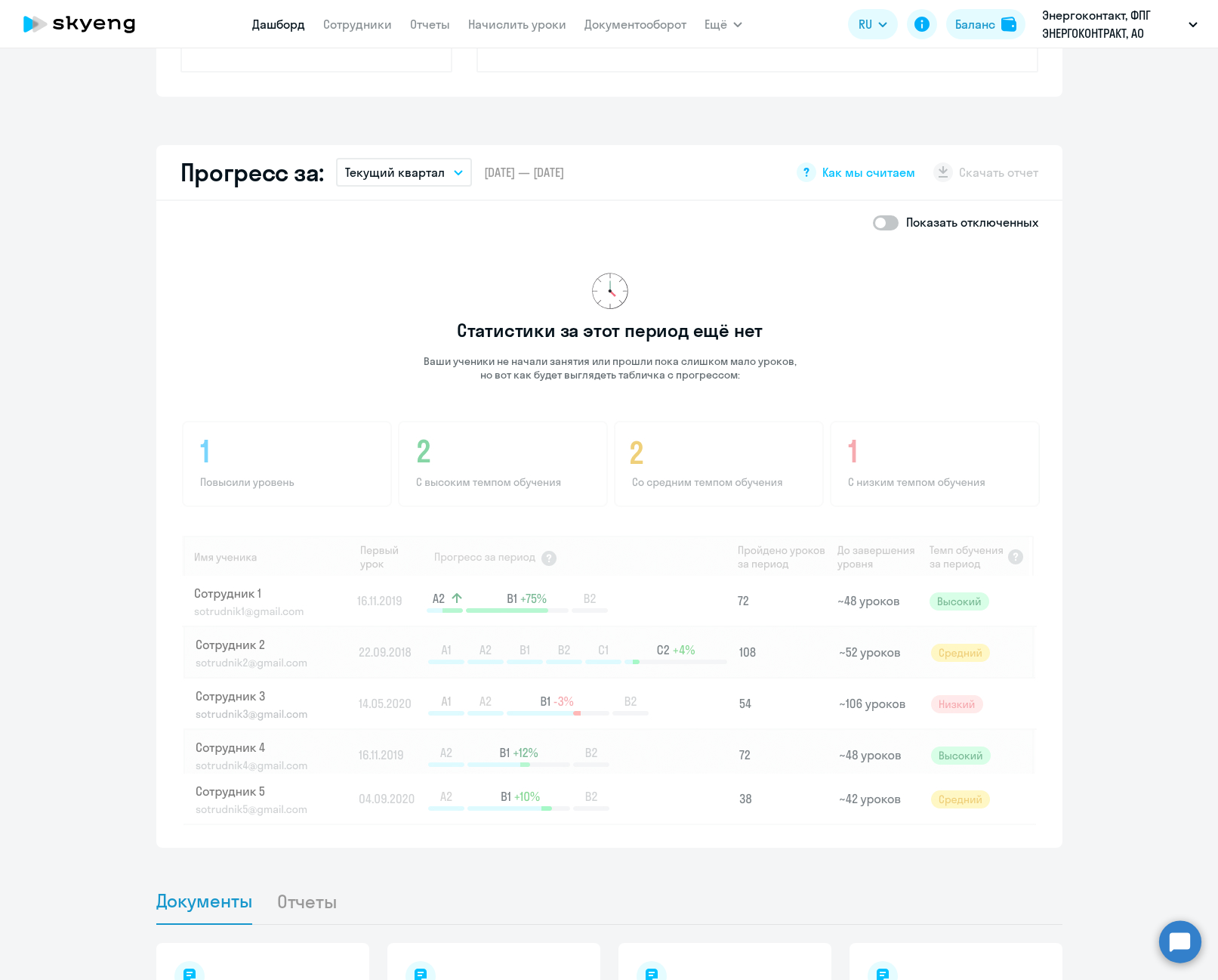
scroll to position [755, 0]
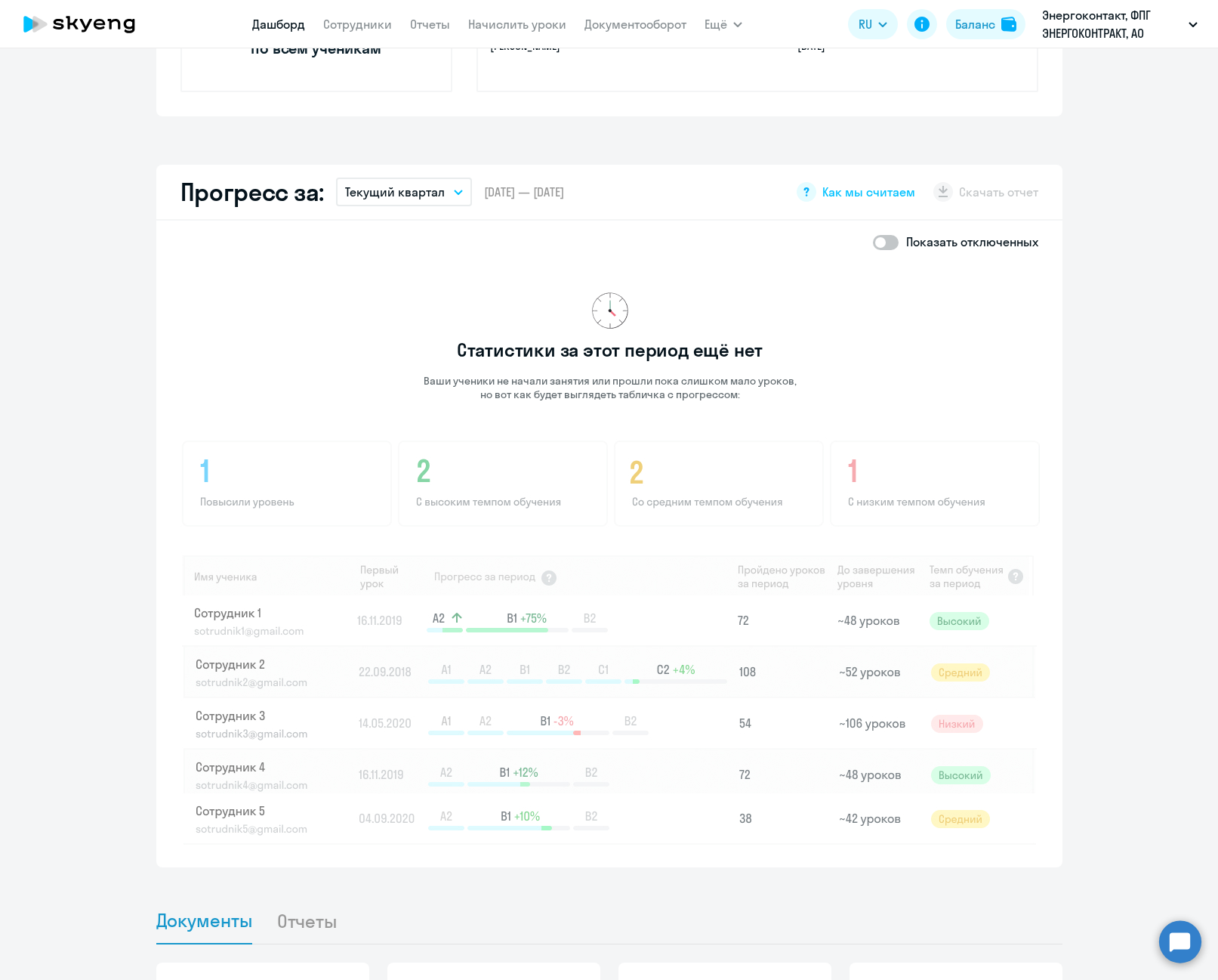
click at [452, 199] on button "Текущий квартал" at bounding box center [404, 191] width 136 height 28
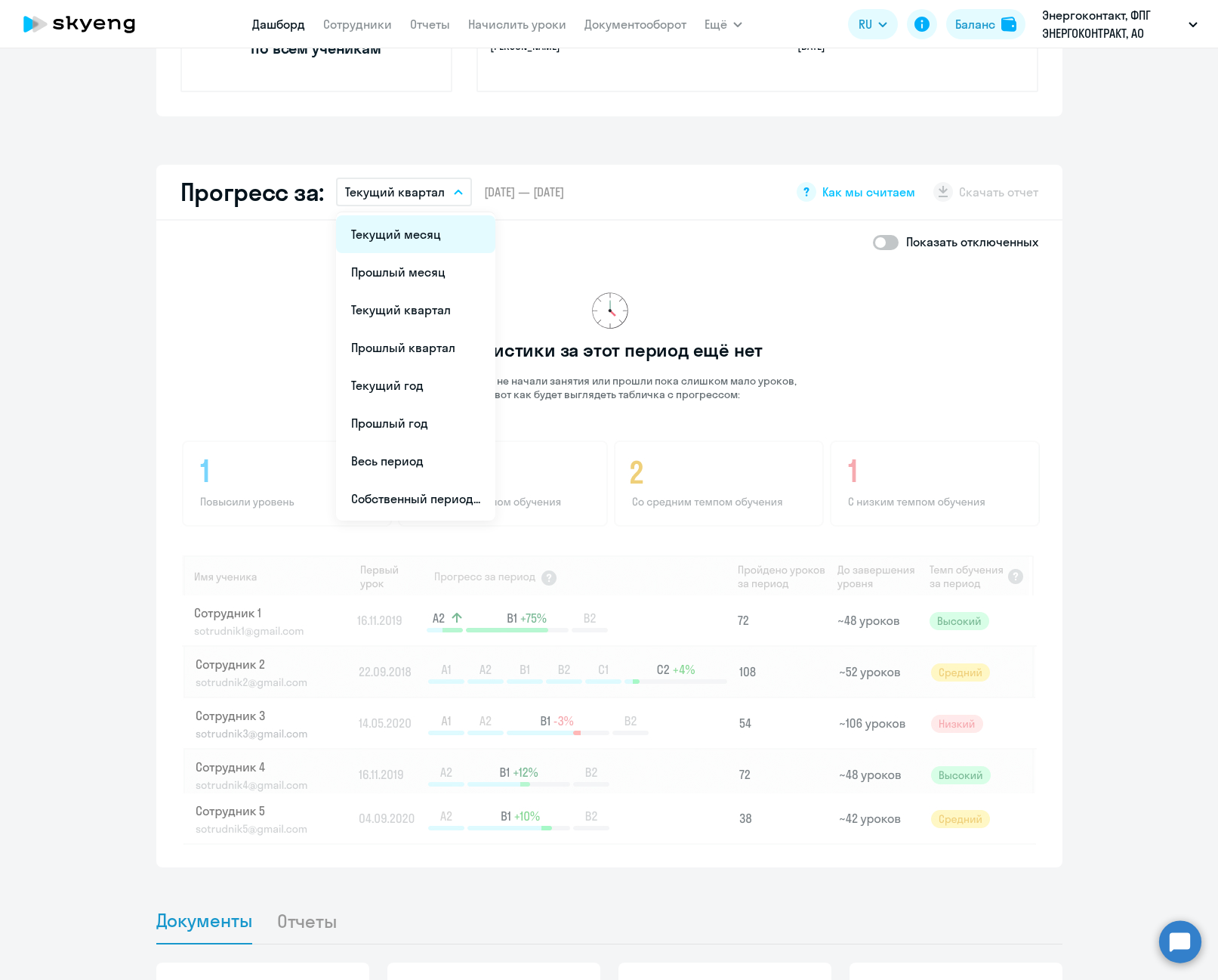
click at [437, 239] on li "Текущий месяц" at bounding box center [416, 234] width 159 height 38
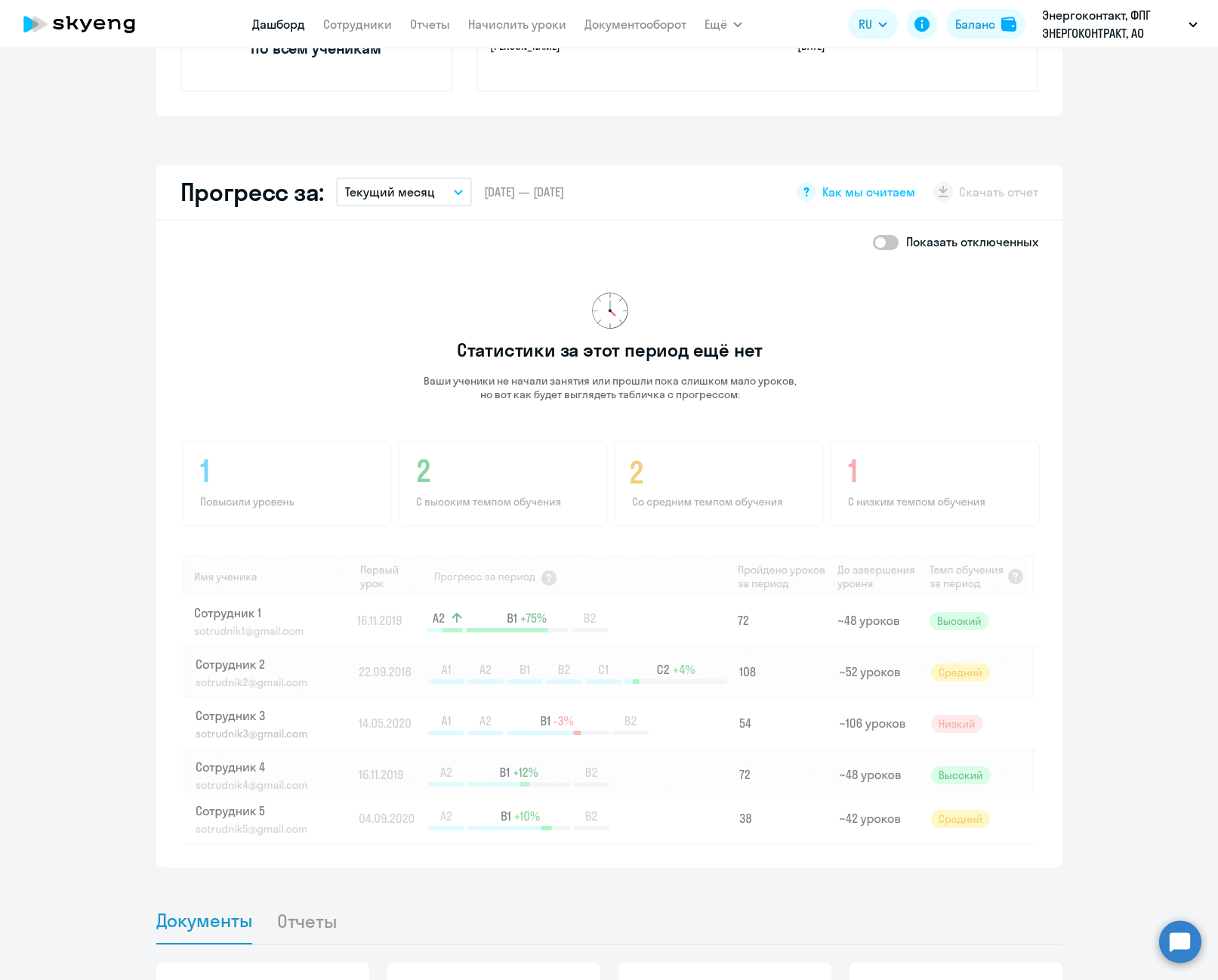
click at [424, 188] on p "Текущий месяц" at bounding box center [390, 191] width 90 height 18
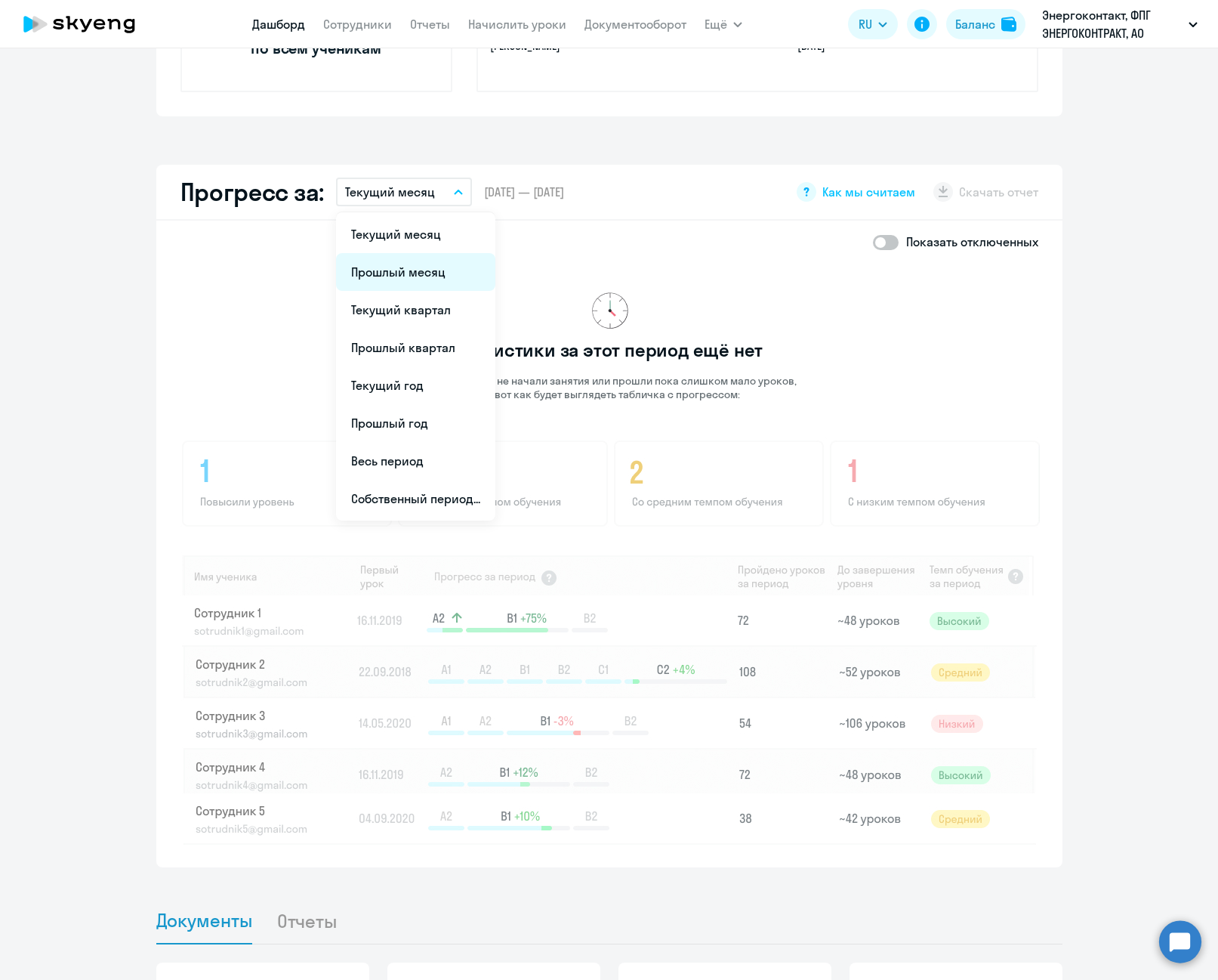
click at [409, 263] on li "Прошлый месяц" at bounding box center [416, 272] width 159 height 38
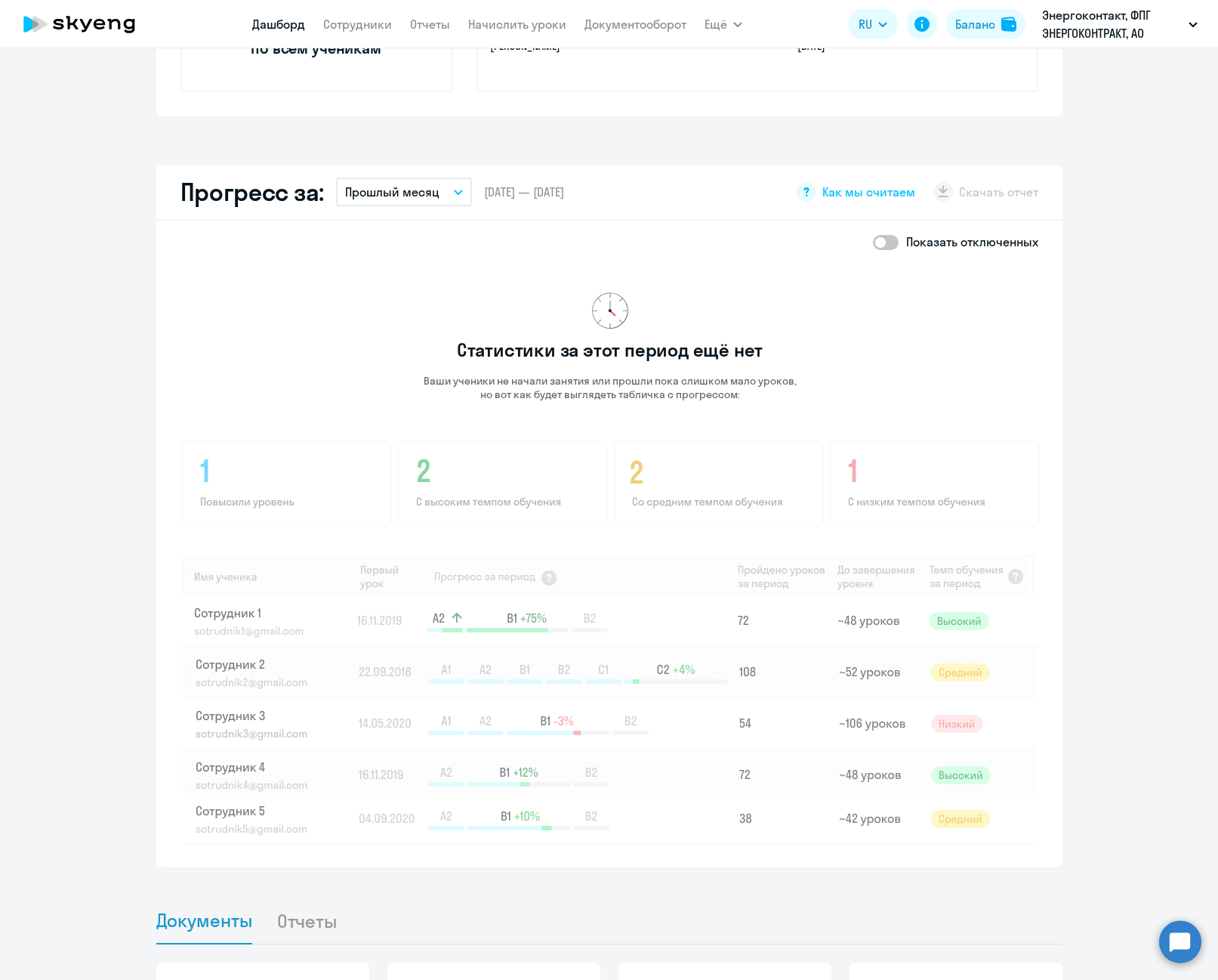
click at [432, 197] on p "Прошлый месяц" at bounding box center [392, 191] width 95 height 18
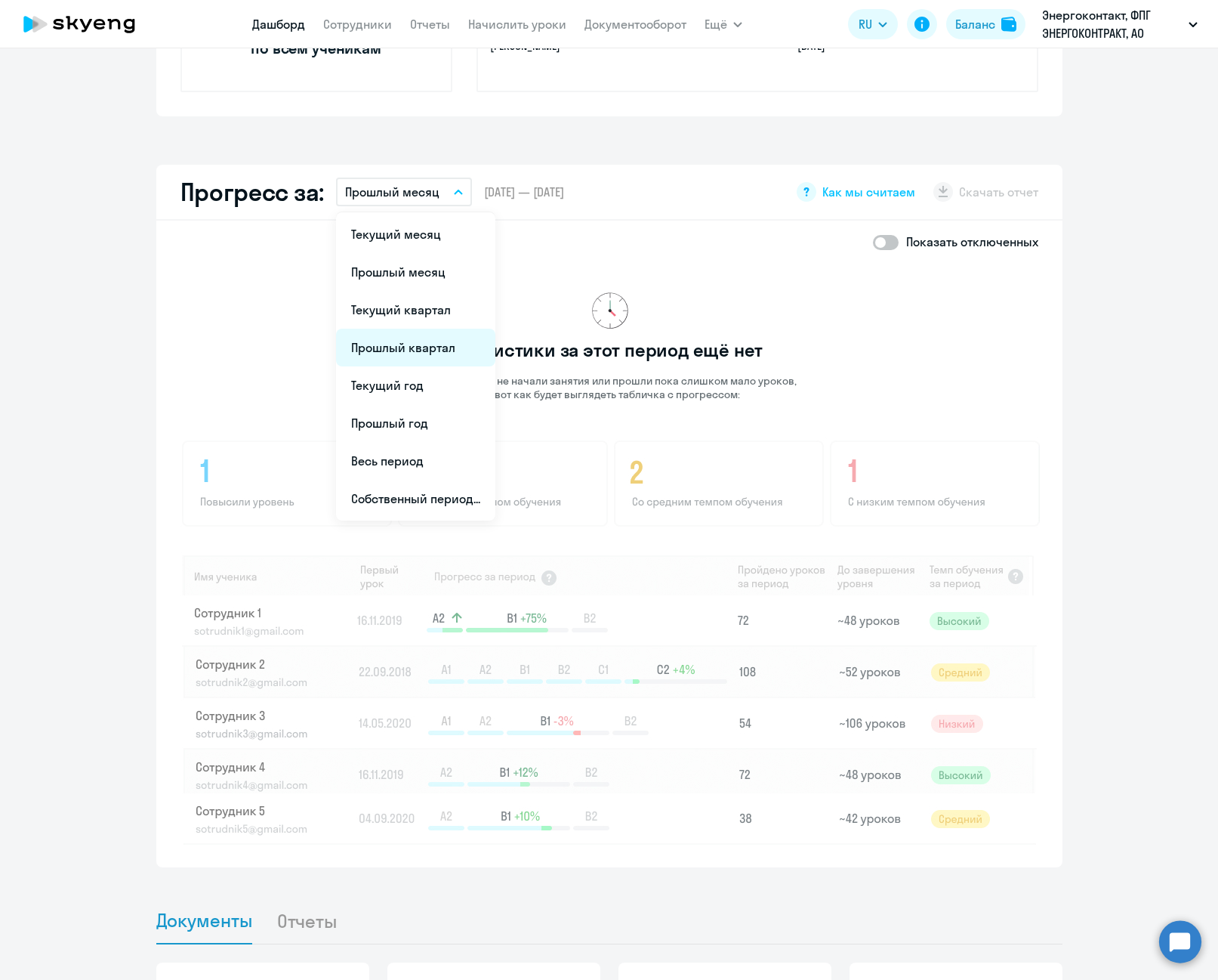
click at [433, 356] on li "Прошлый квартал" at bounding box center [416, 348] width 159 height 38
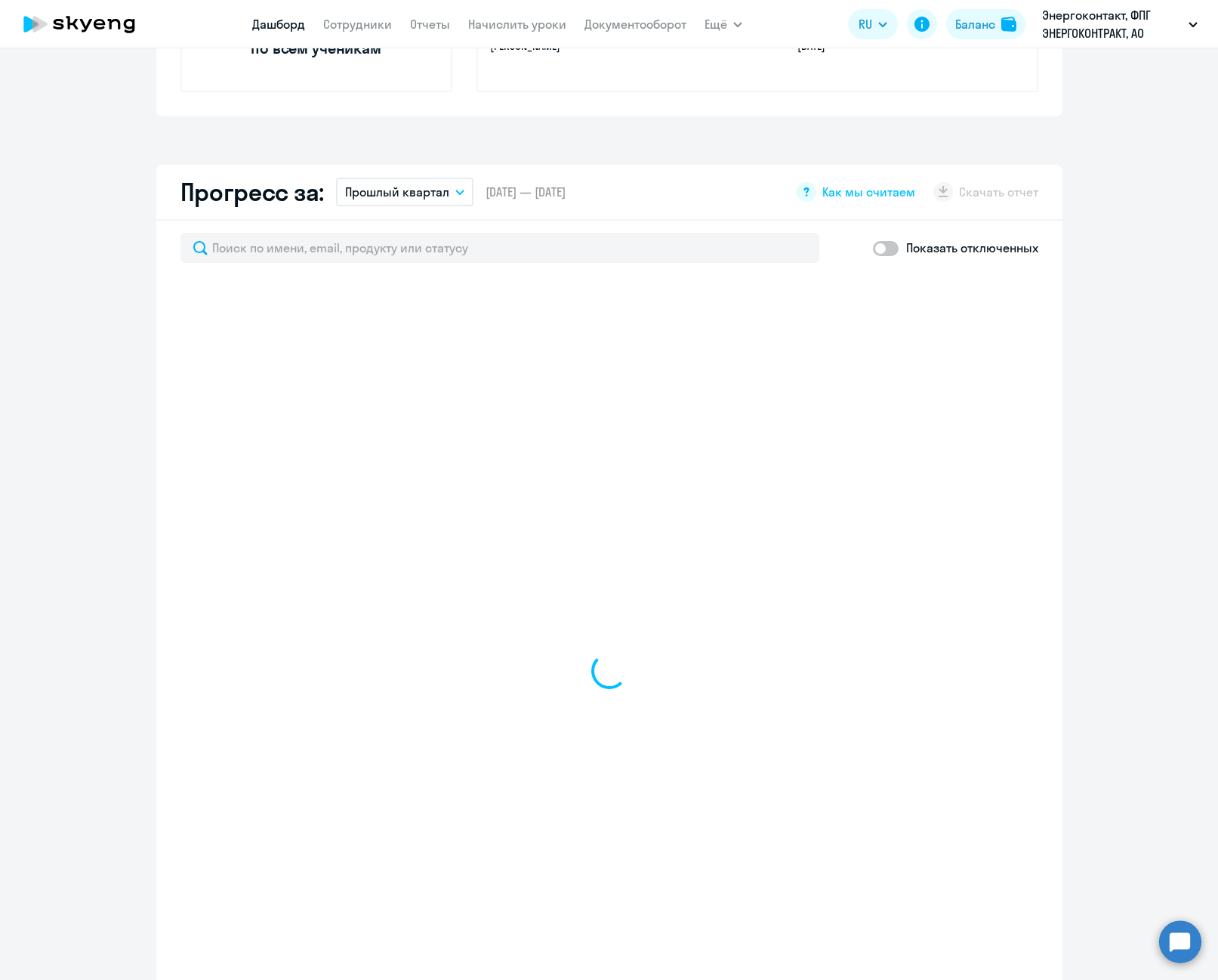
select select "30"
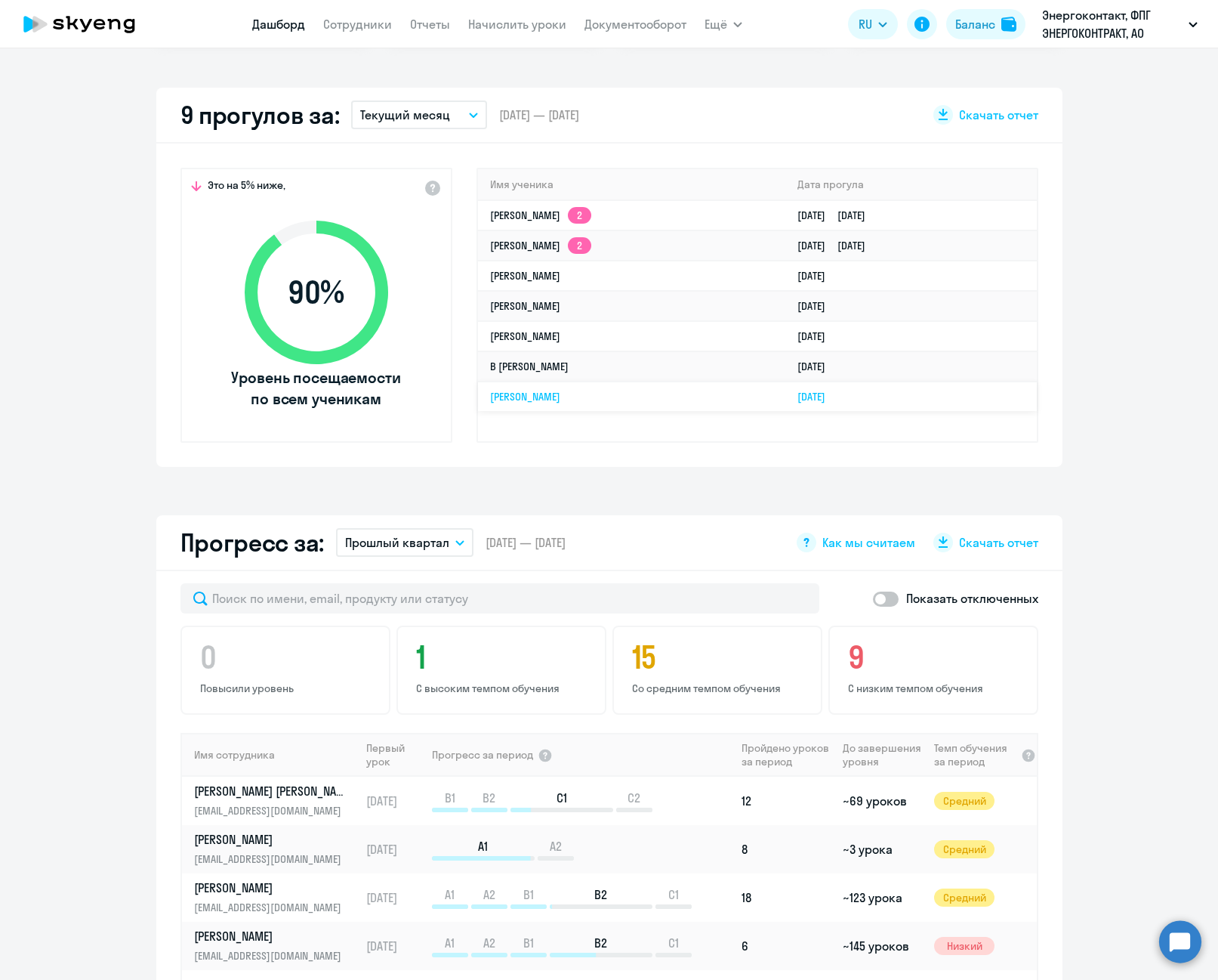
scroll to position [377, 0]
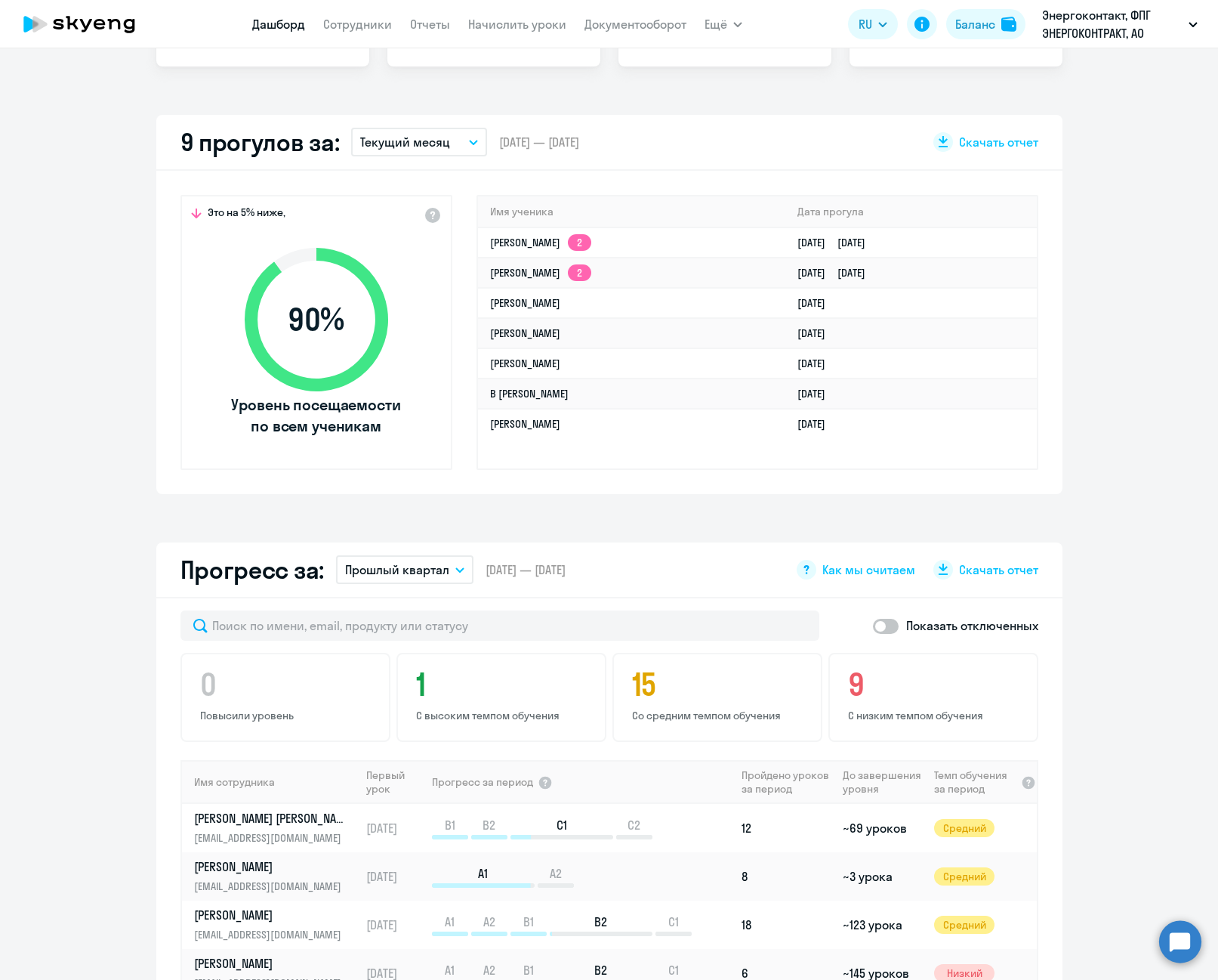
click at [459, 563] on button "Прошлый квартал" at bounding box center [405, 570] width 137 height 28
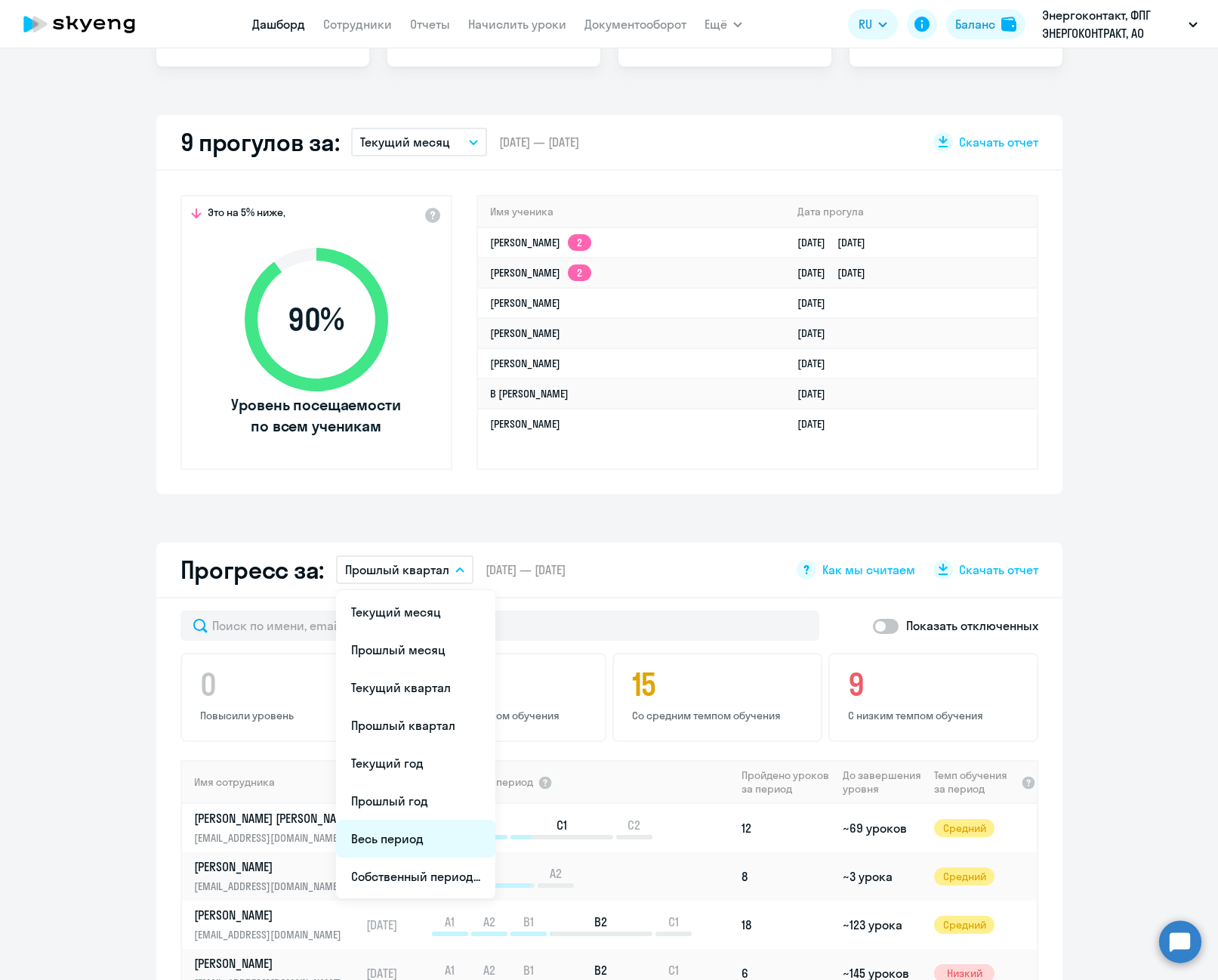
click at [432, 835] on li "Весь период" at bounding box center [416, 839] width 159 height 38
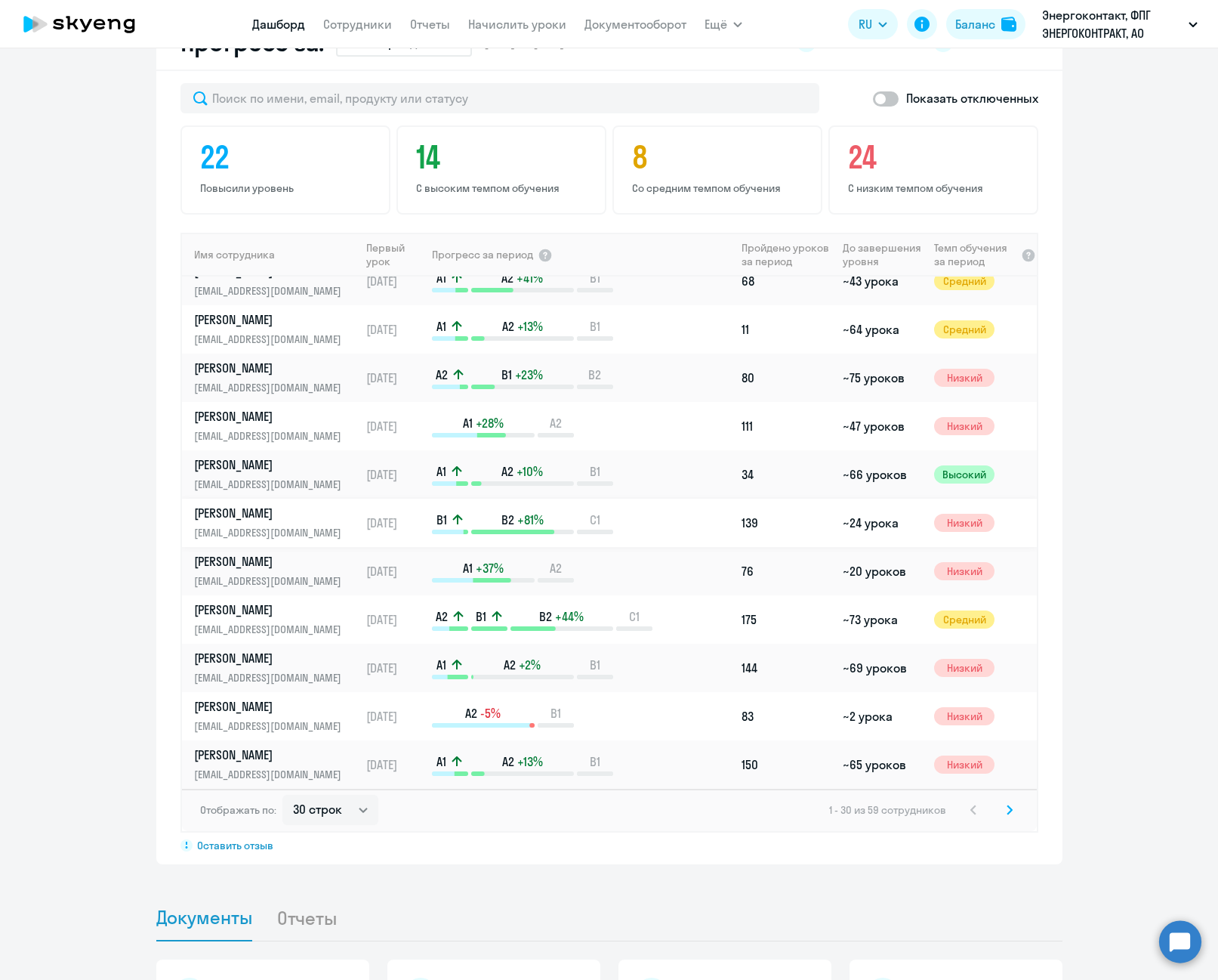
scroll to position [906, 0]
click at [338, 826] on div "Отображать по: 30 строк 50 строк 100 строк 1 - 30 из 59 сотрудников" at bounding box center [609, 808] width 855 height 43
click at [348, 815] on select "30 строк 50 строк 100 строк" at bounding box center [330, 808] width 96 height 30
select select "100"
click at [282, 793] on select "30 строк 50 строк 100 строк" at bounding box center [330, 808] width 96 height 30
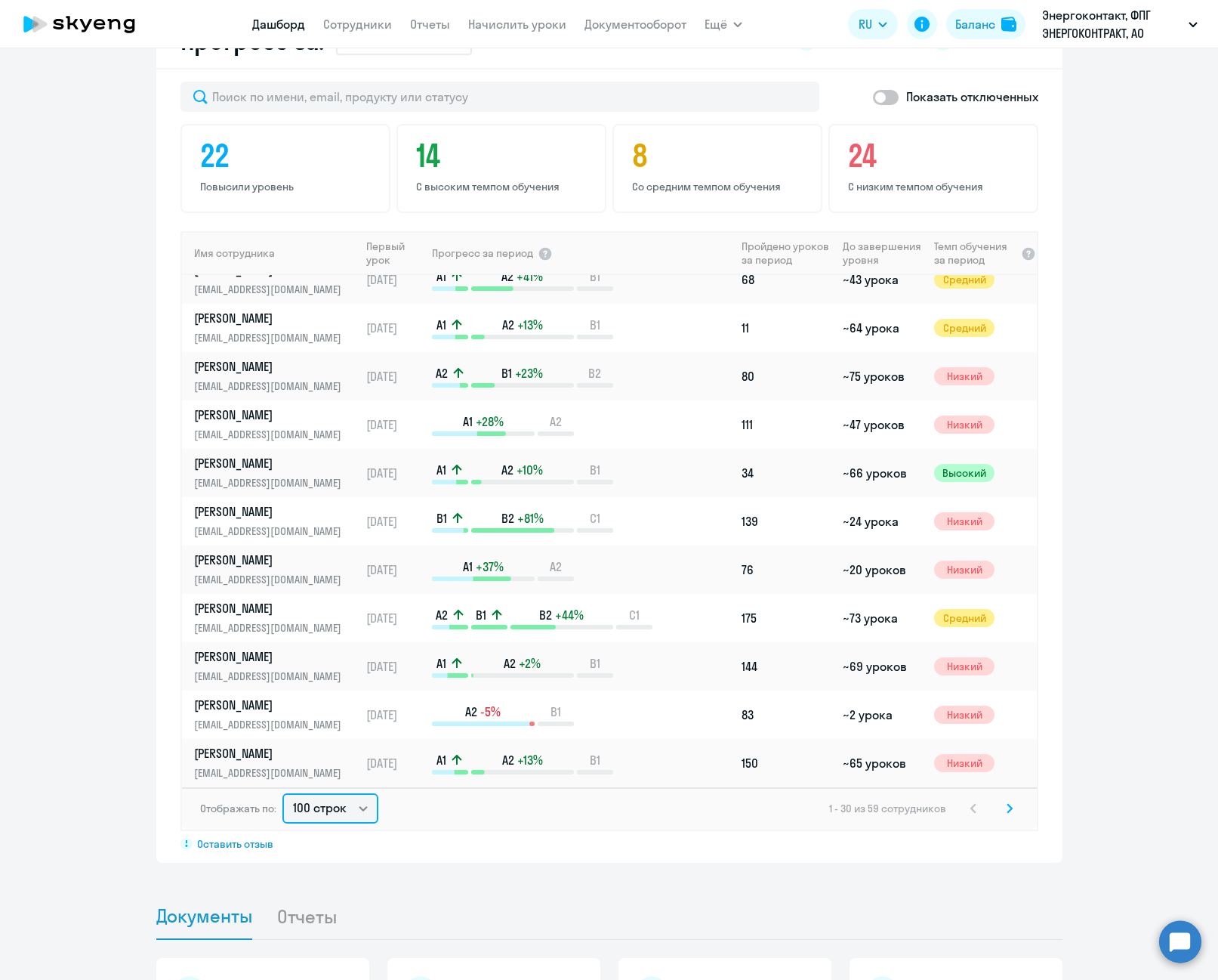
scroll to position [0, 0]
